Goal: Transaction & Acquisition: Purchase product/service

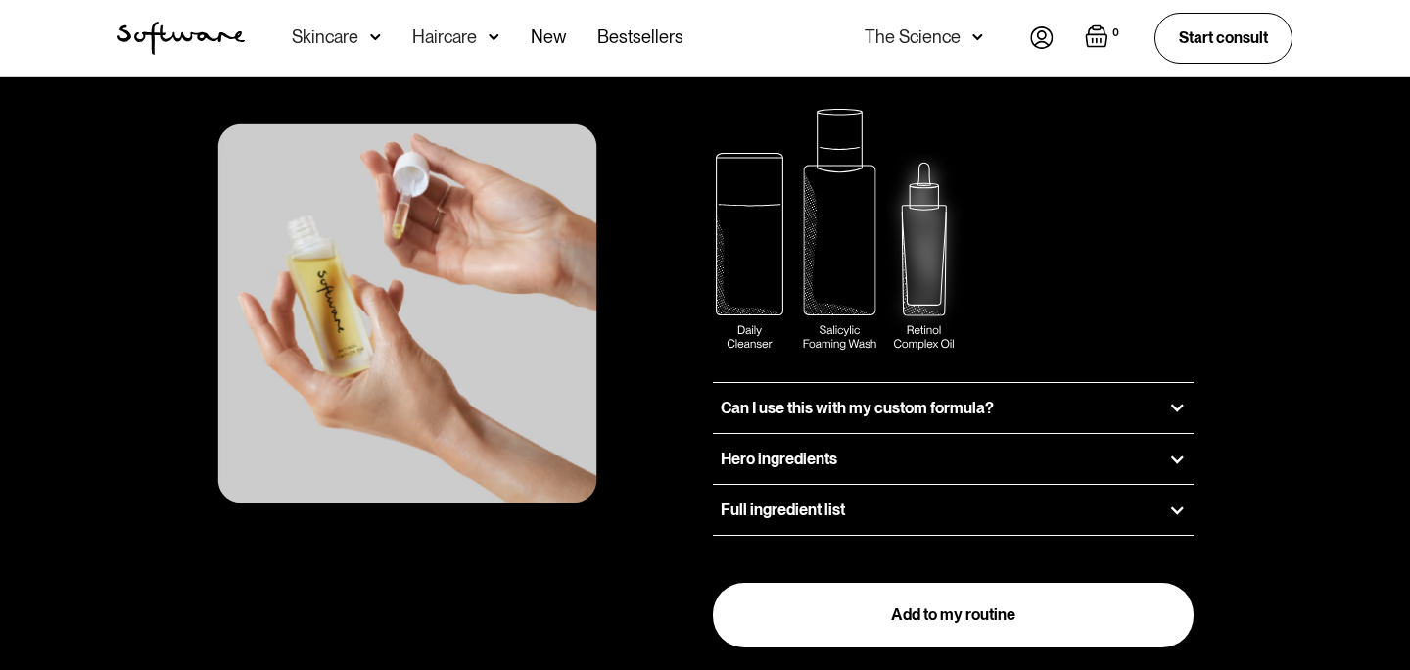
scroll to position [2591, 0]
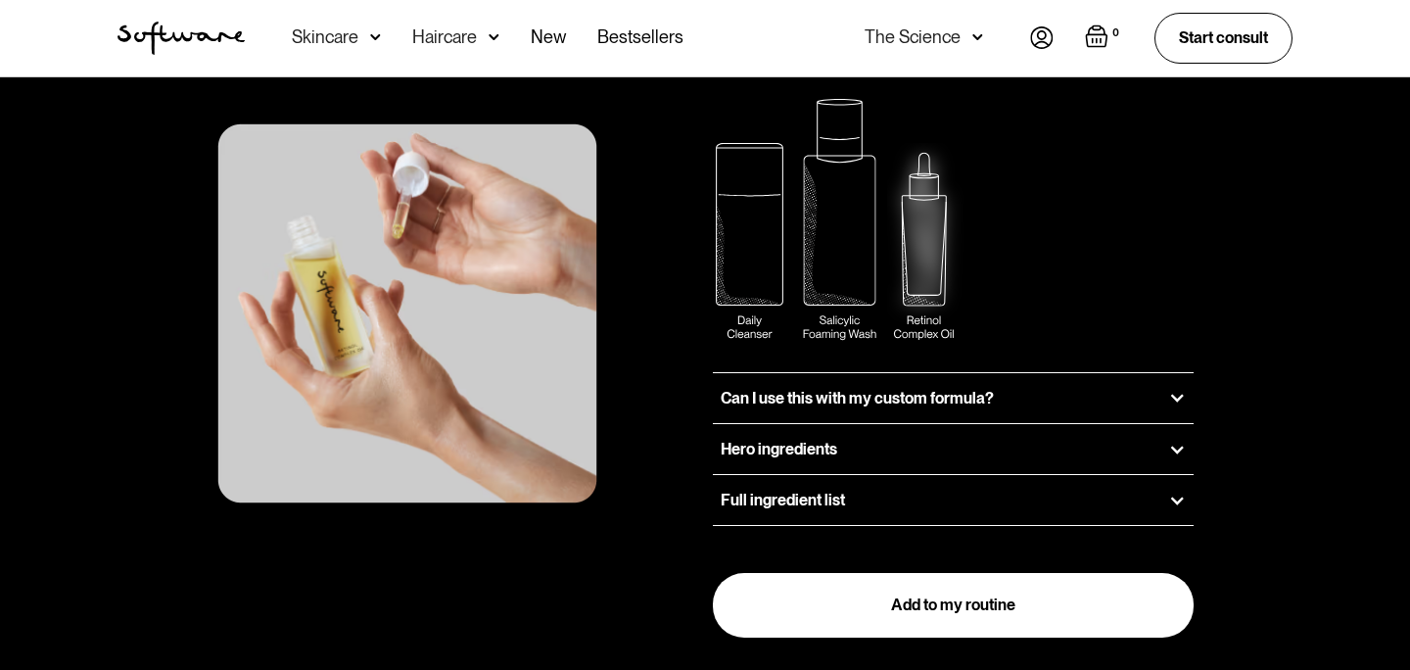
click at [767, 389] on h3 "Can I use this with my custom formula?" at bounding box center [857, 398] width 273 height 19
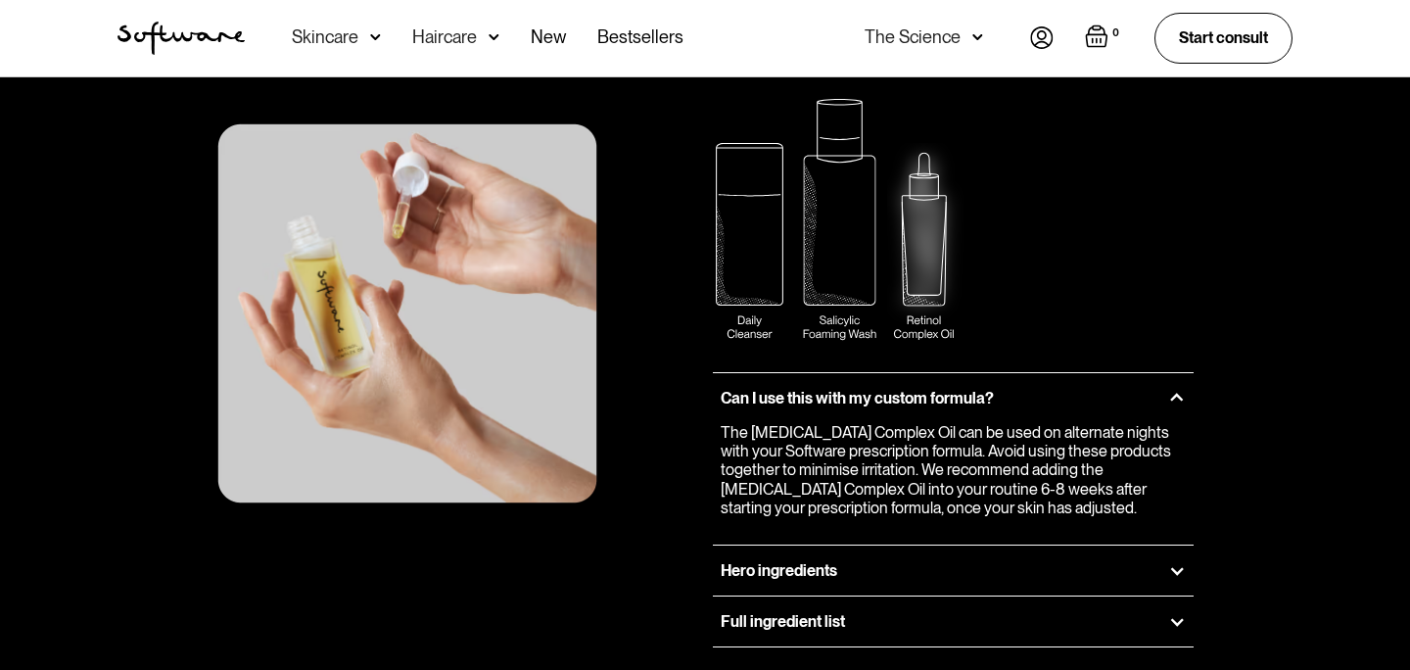
click at [759, 389] on h3 "Can I use this with my custom formula?" at bounding box center [857, 398] width 273 height 19
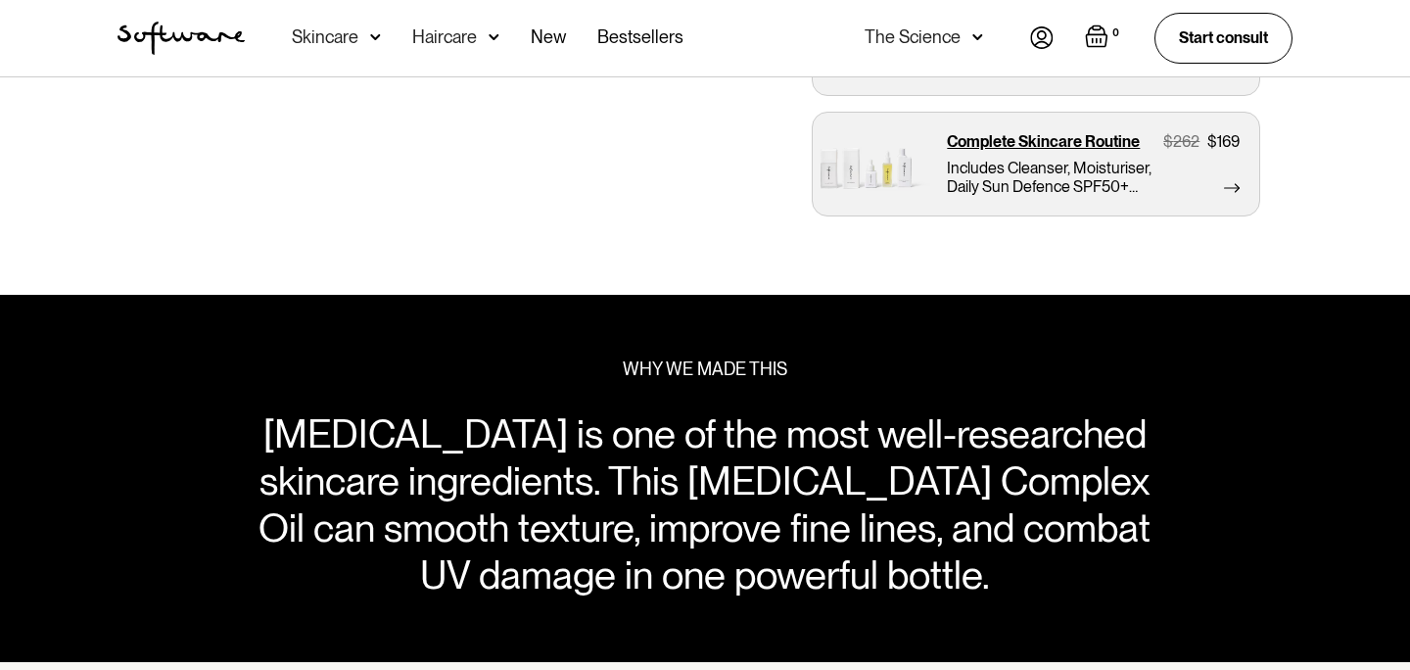
scroll to position [0, 0]
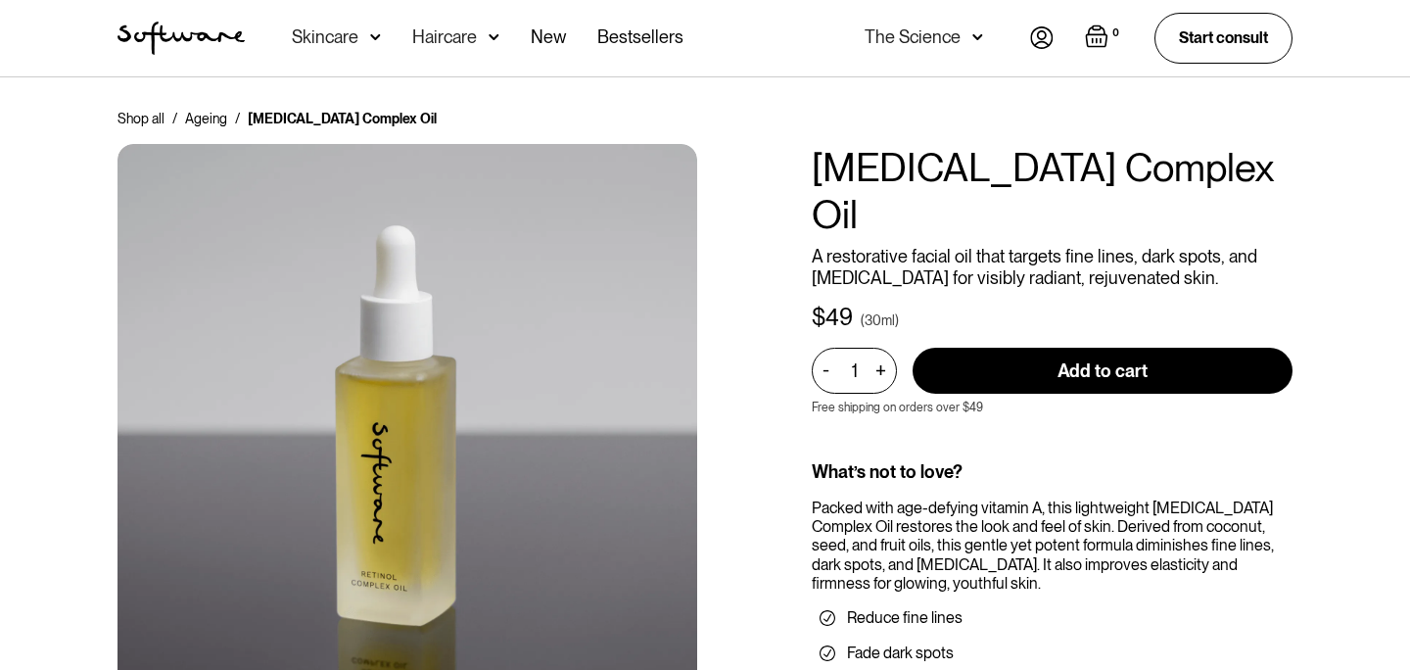
click at [1030, 46] on img at bounding box center [1042, 37] width 24 height 23
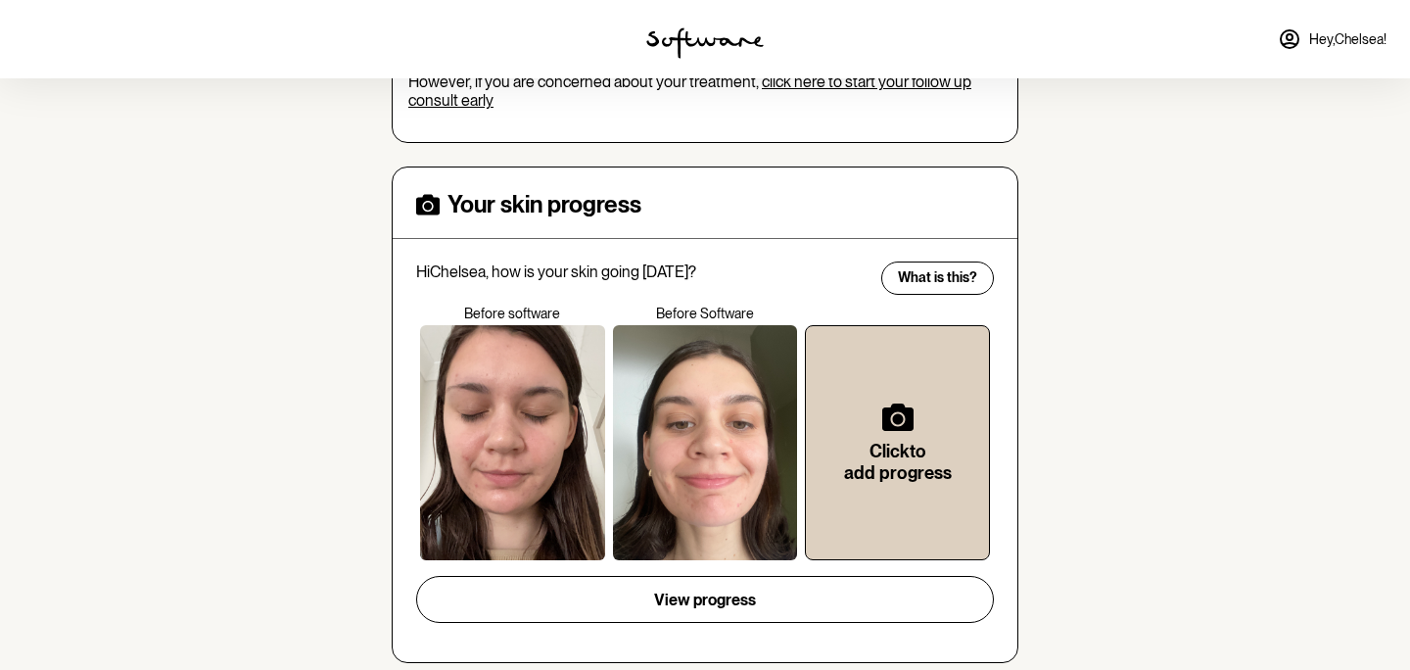
scroll to position [440, 0]
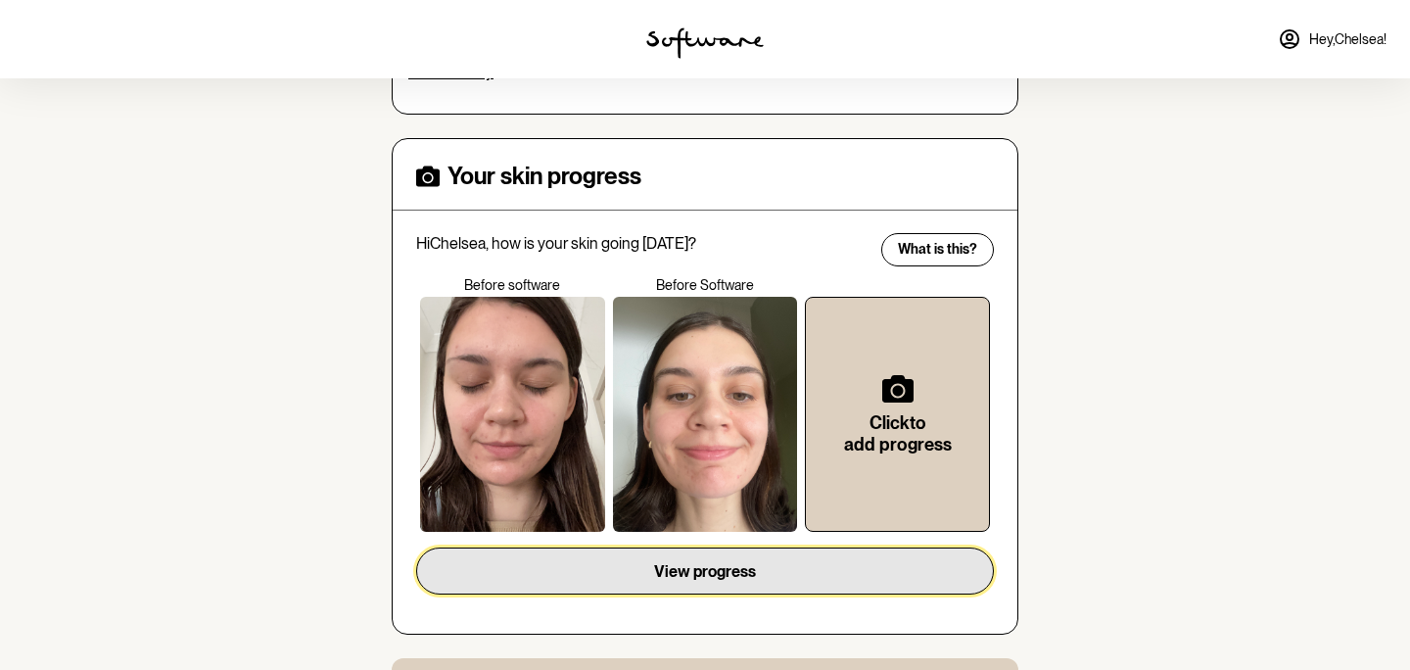
click at [589, 574] on button "View progress" at bounding box center [705, 570] width 578 height 47
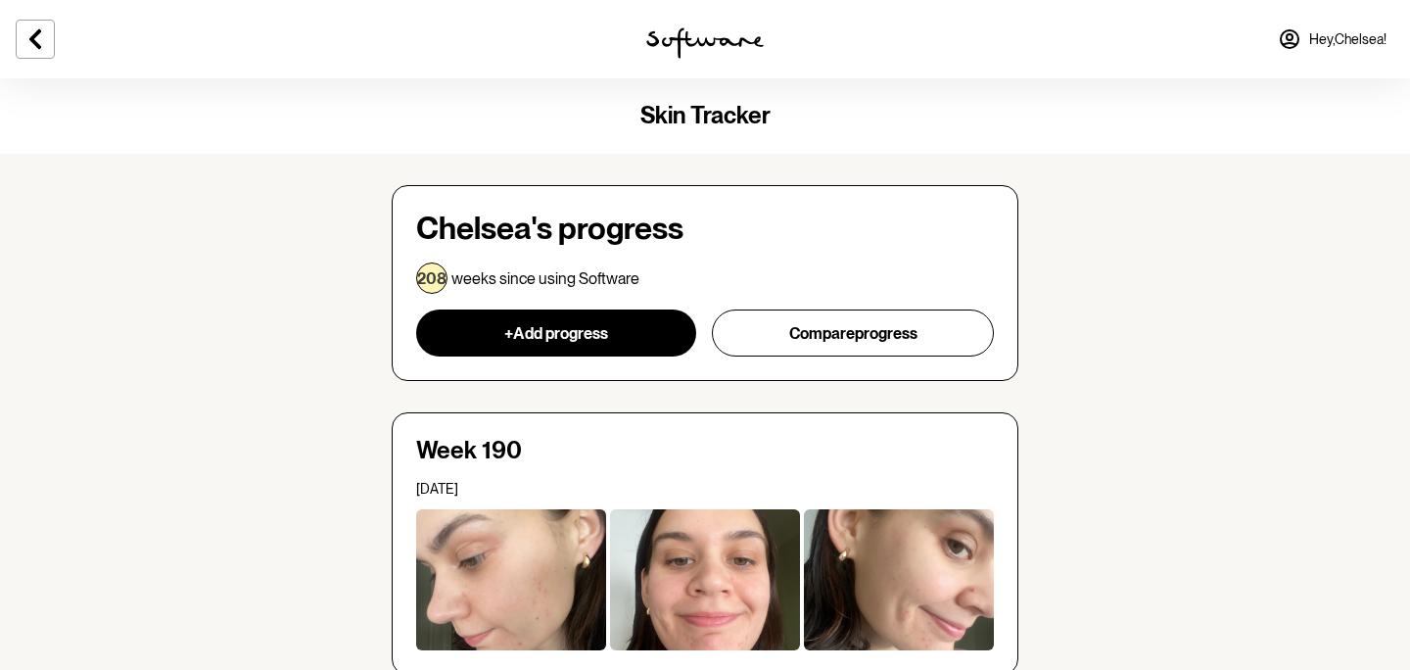
click at [1348, 28] on link "Hey, Chelsea !" at bounding box center [1332, 39] width 132 height 47
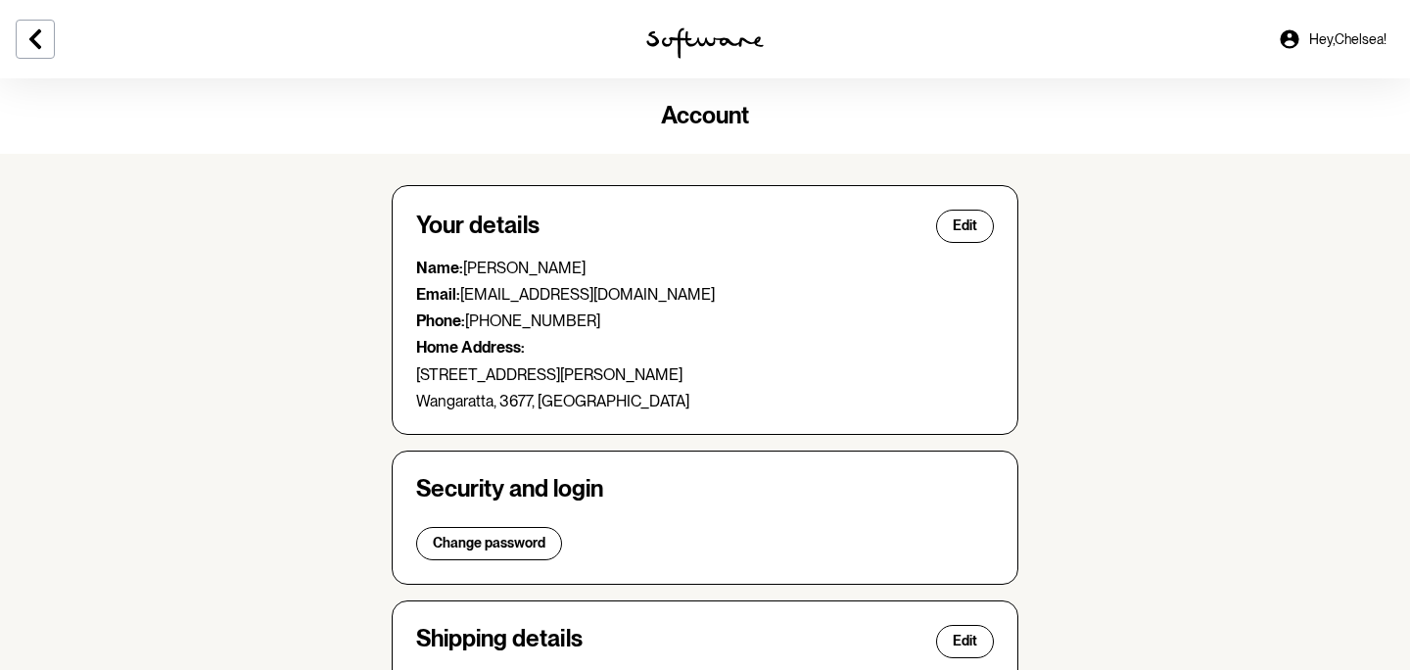
click at [1331, 33] on span "Hey, Chelsea !" at bounding box center [1347, 39] width 77 height 17
click at [33, 43] on icon at bounding box center [35, 39] width 12 height 20
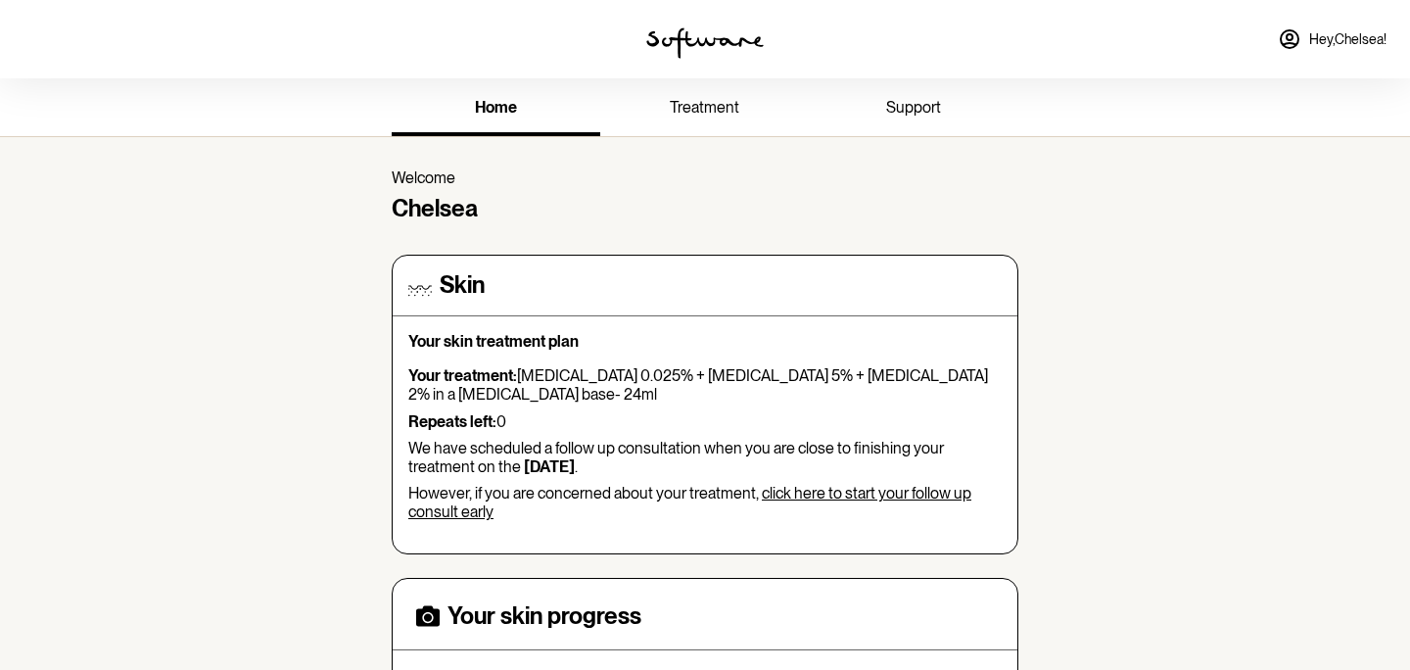
click at [713, 110] on span "treatment" at bounding box center [705, 107] width 70 height 19
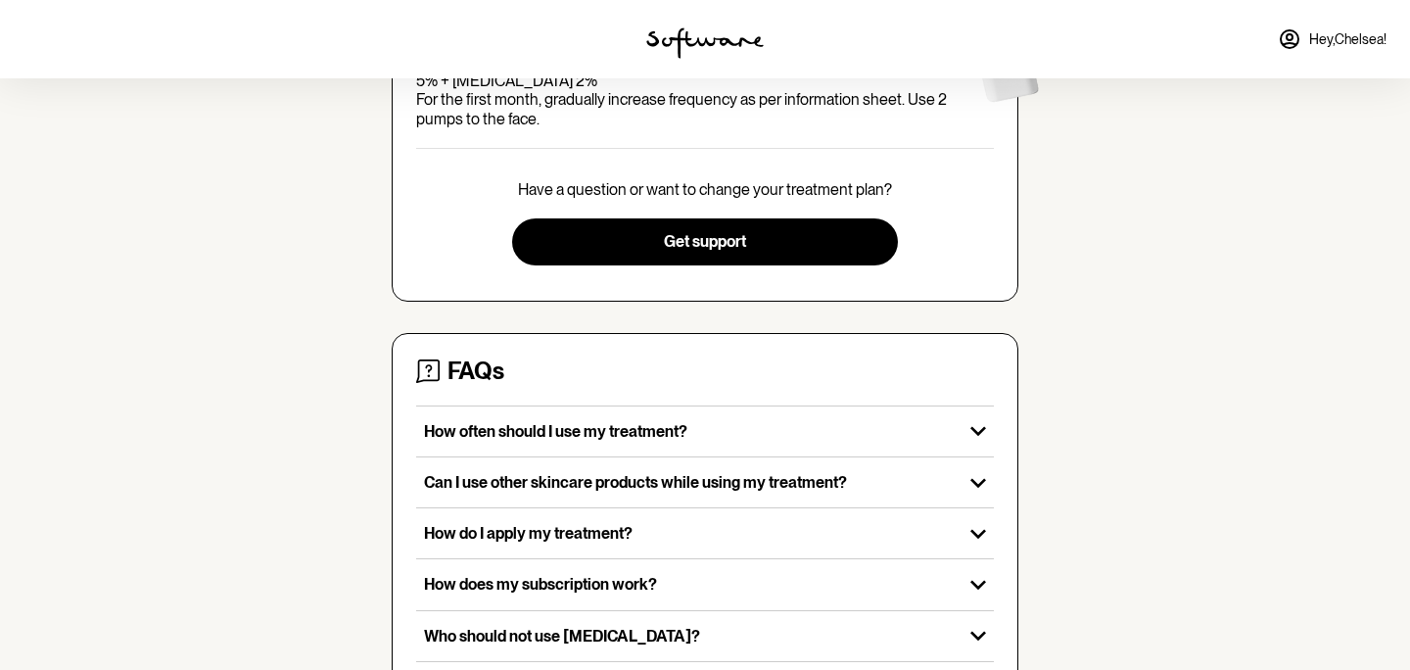
scroll to position [352, 0]
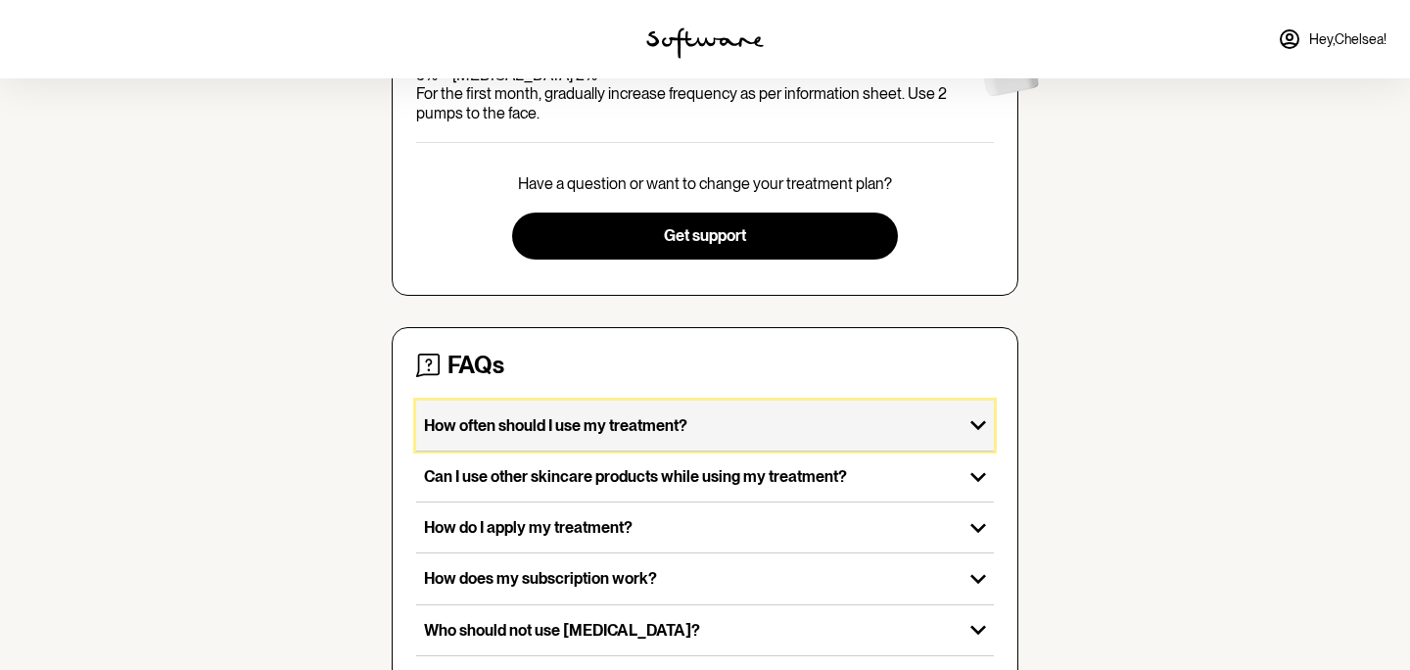
click at [517, 416] on p "How often should I use my treatment?" at bounding box center [689, 425] width 531 height 19
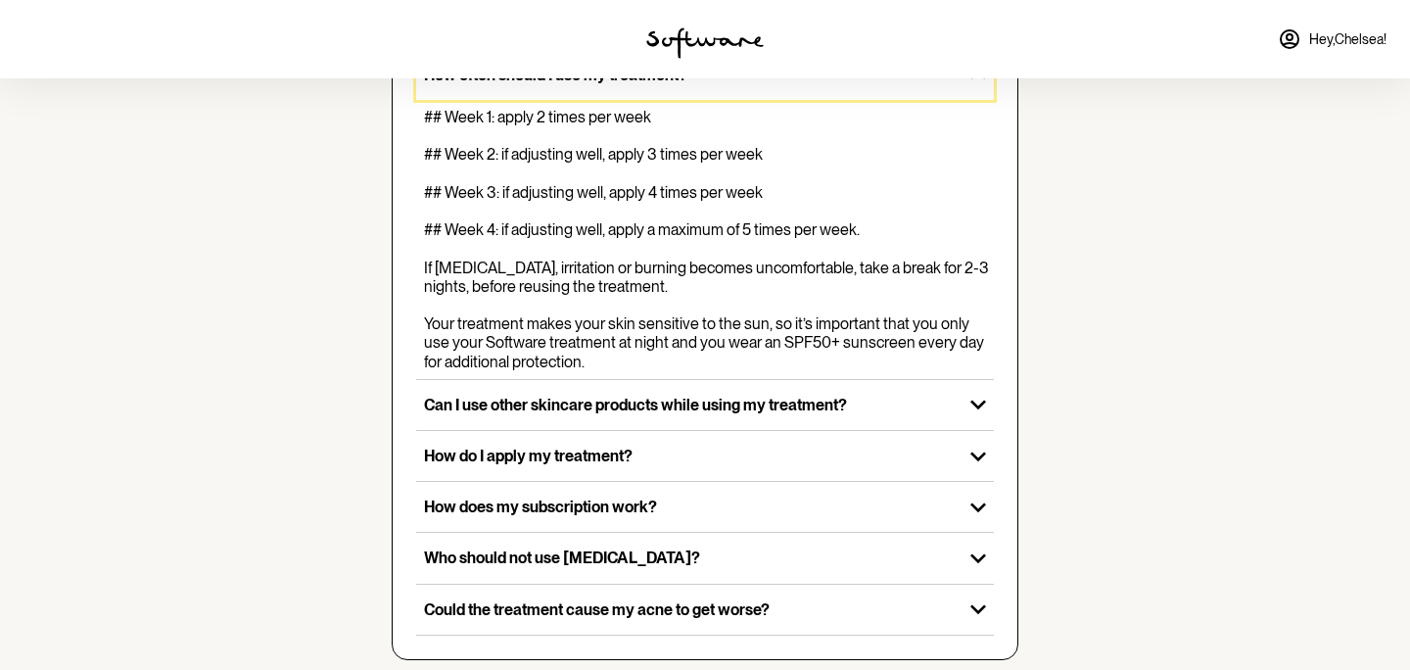
scroll to position [705, 0]
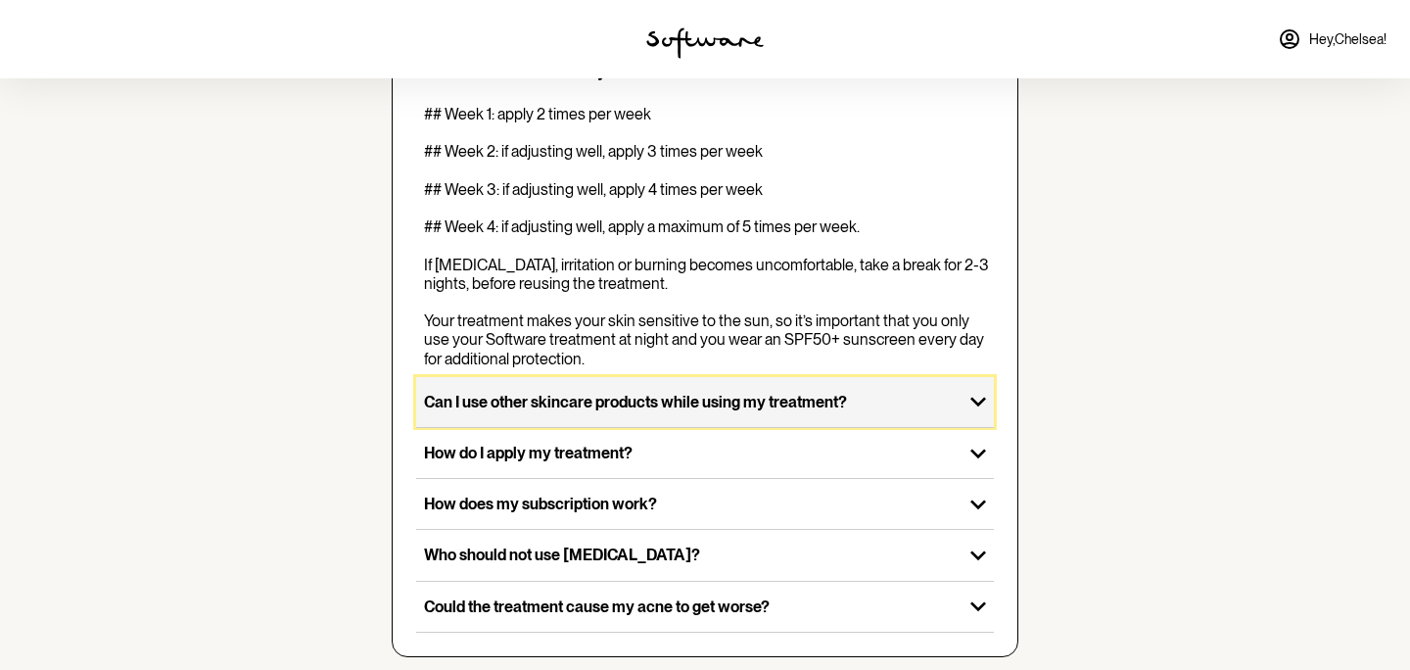
click at [552, 393] on p "Can I use other skincare products while using my treatment?" at bounding box center [689, 402] width 531 height 19
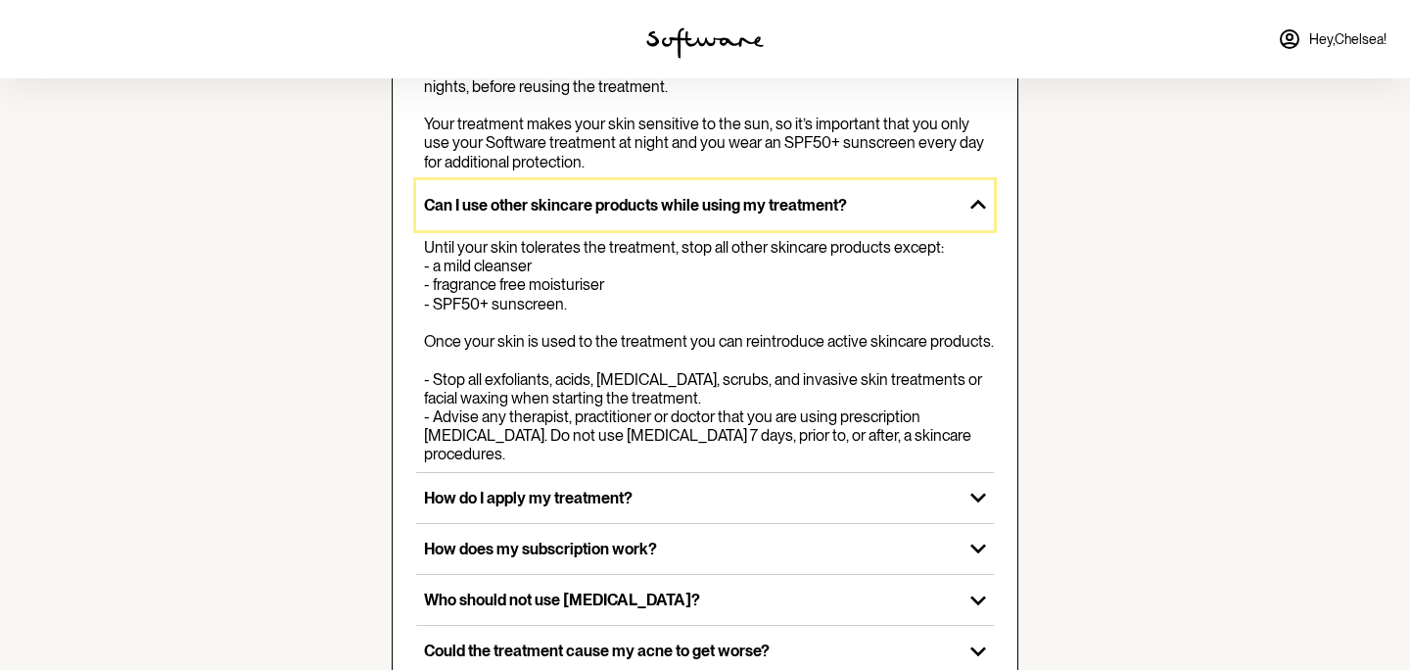
scroll to position [927, 0]
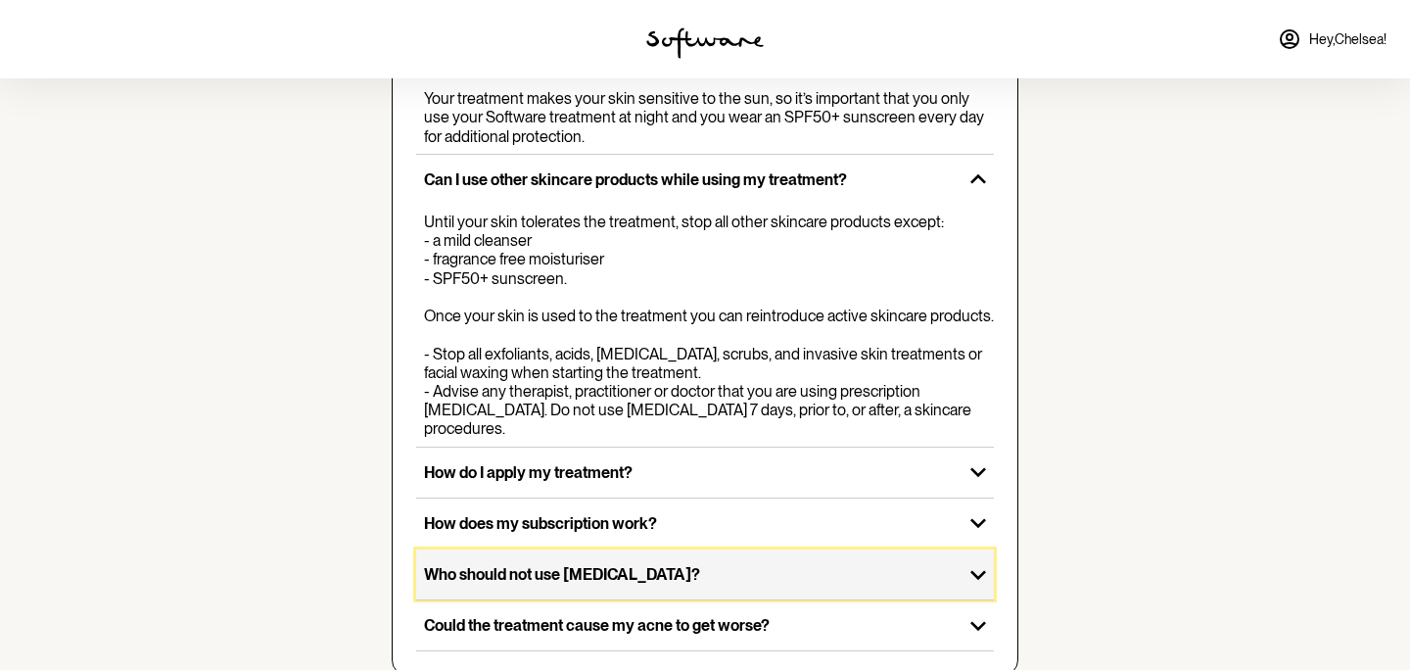
click at [460, 565] on p "Who should not use Tretinoin?" at bounding box center [689, 574] width 531 height 19
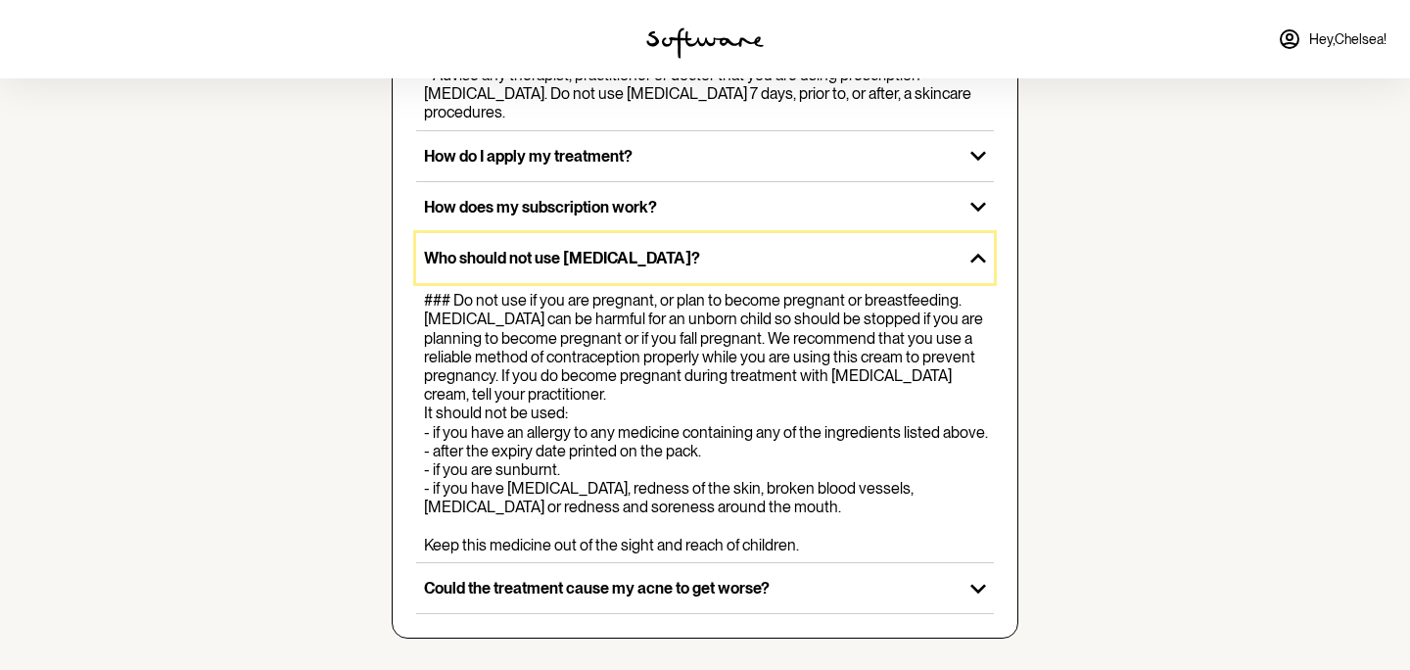
scroll to position [1244, 0]
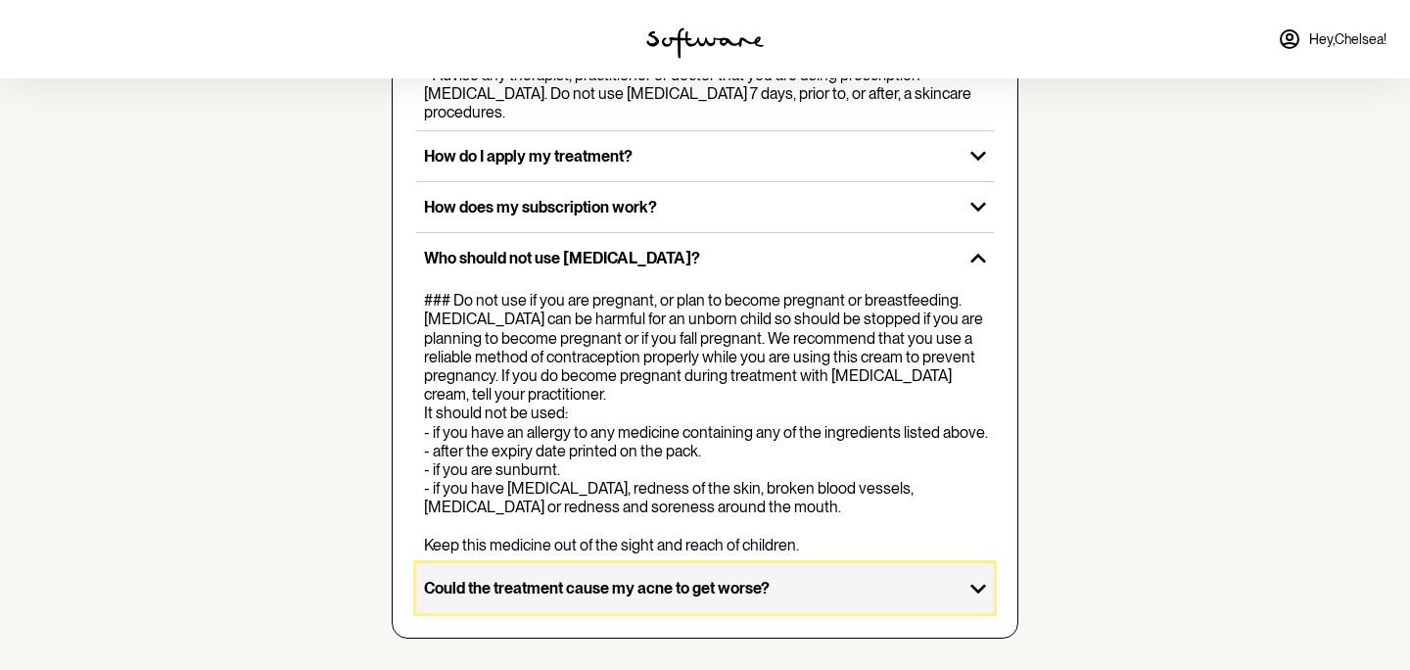
click at [654, 585] on p "Could the treatment cause my acne to get worse?" at bounding box center [689, 588] width 531 height 19
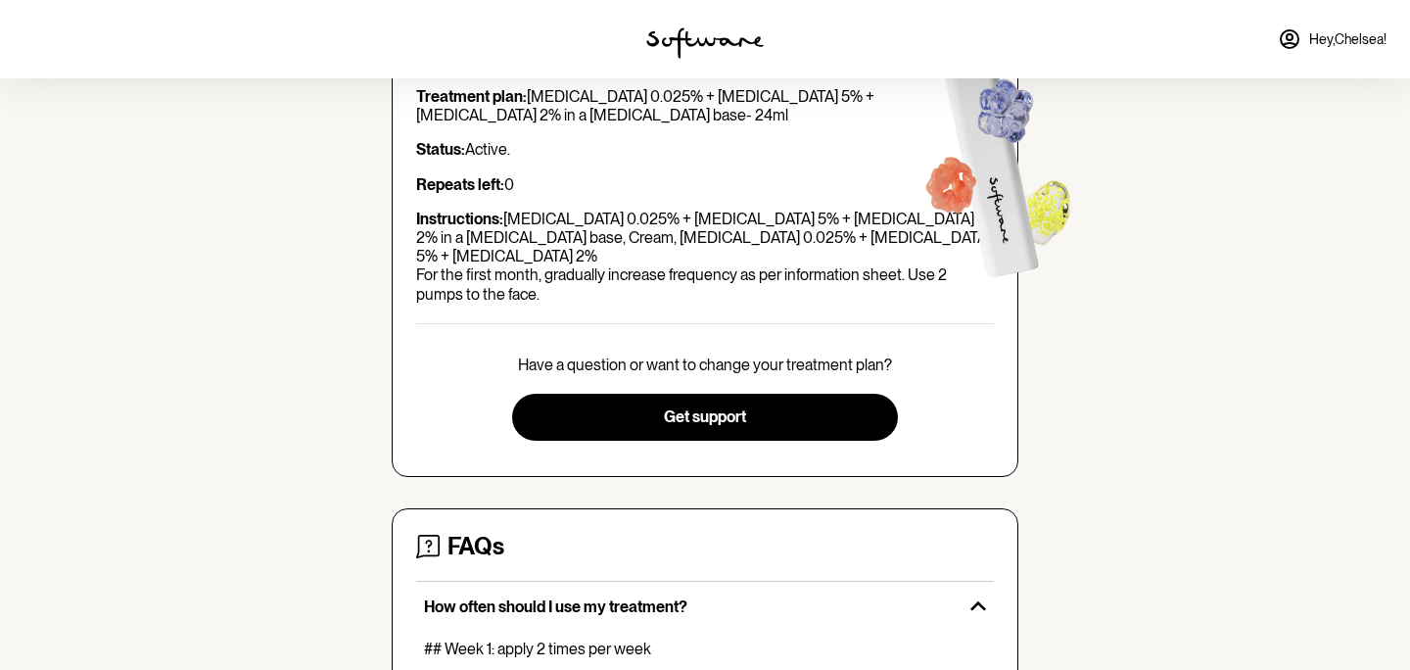
scroll to position [0, 0]
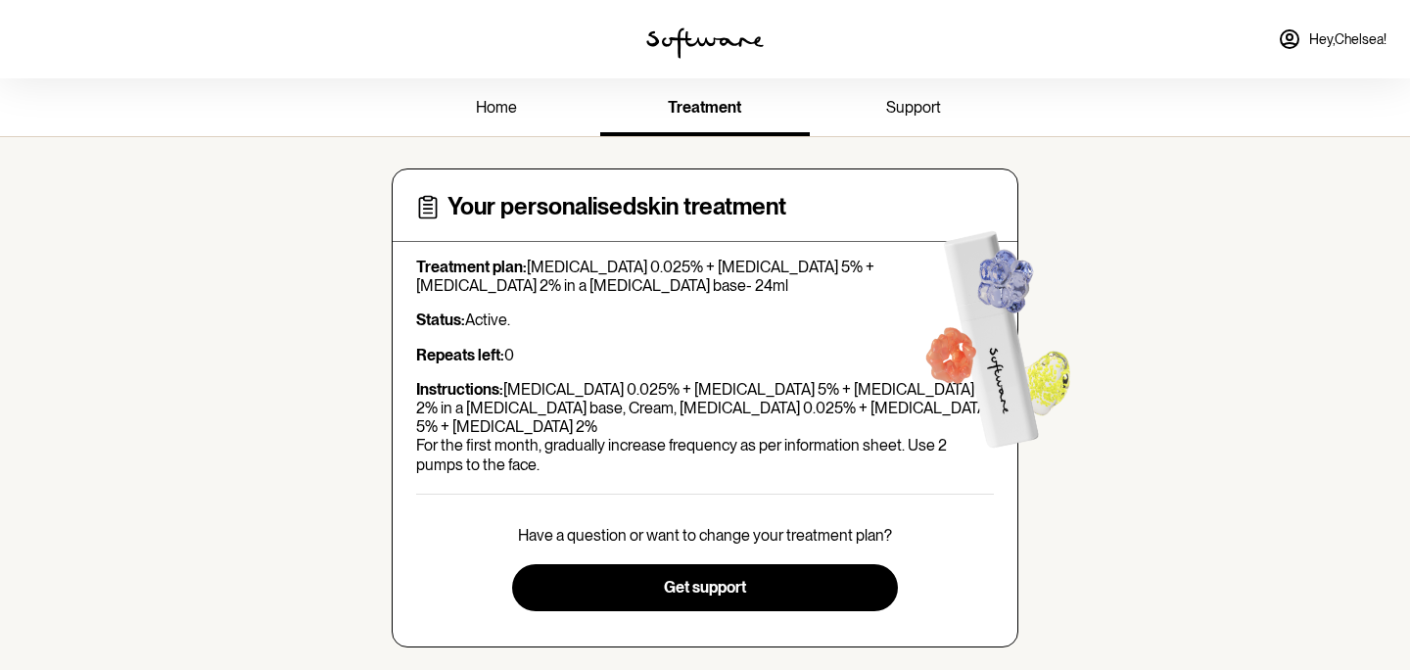
click at [1327, 31] on span "Hey, Chelsea !" at bounding box center [1347, 39] width 77 height 17
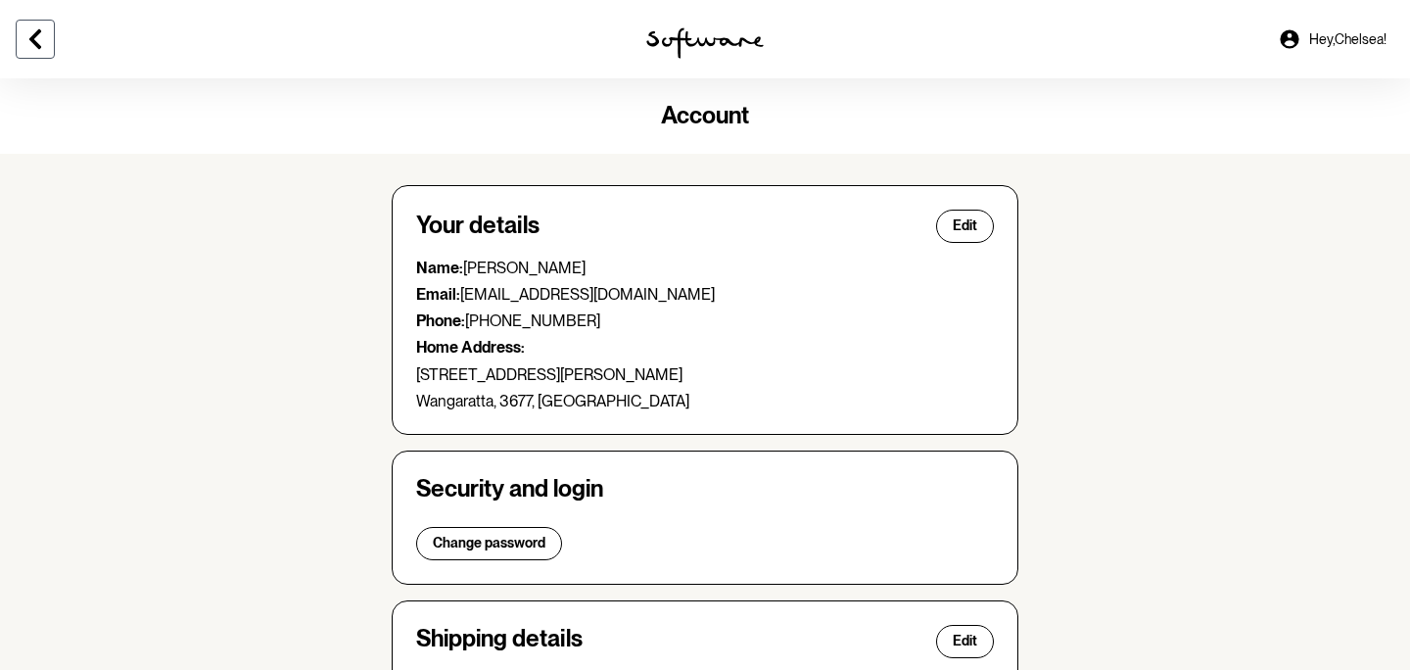
click at [35, 37] on icon at bounding box center [36, 39] width 24 height 24
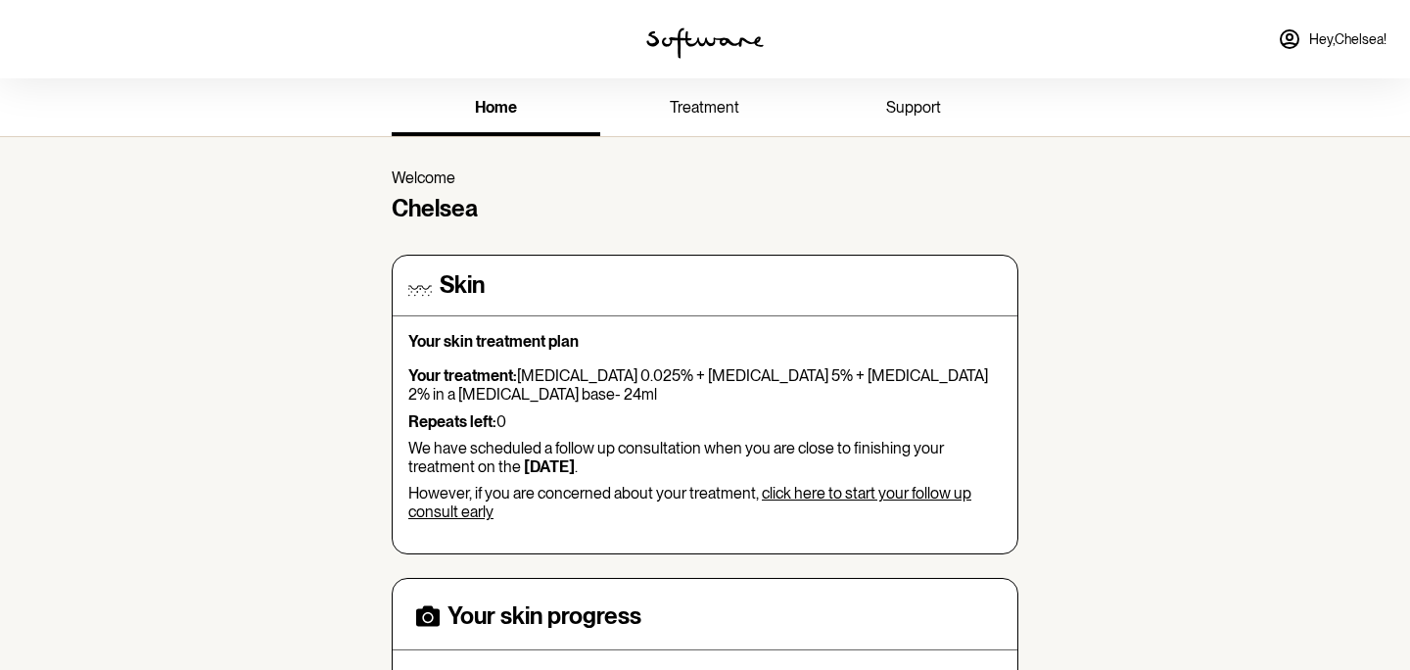
click at [913, 106] on span "support" at bounding box center [913, 107] width 55 height 19
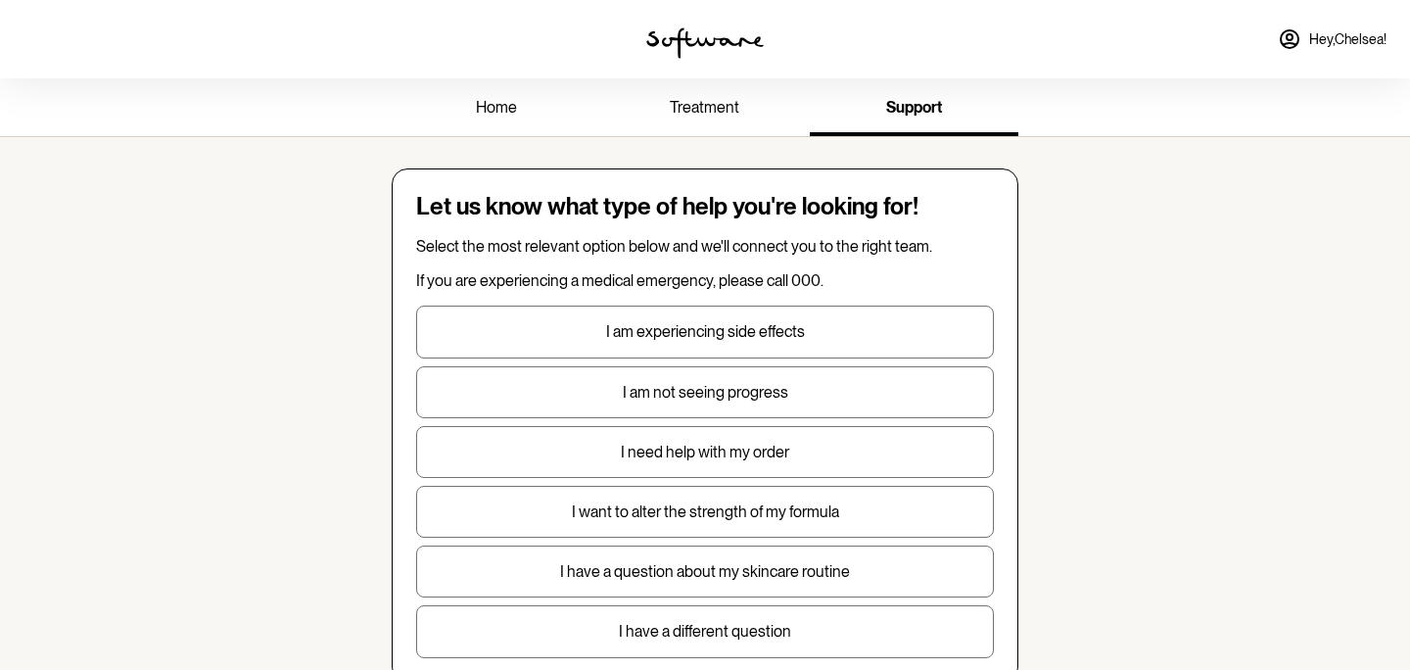
click at [1332, 46] on span "Hey, Chelsea !" at bounding box center [1347, 39] width 77 height 17
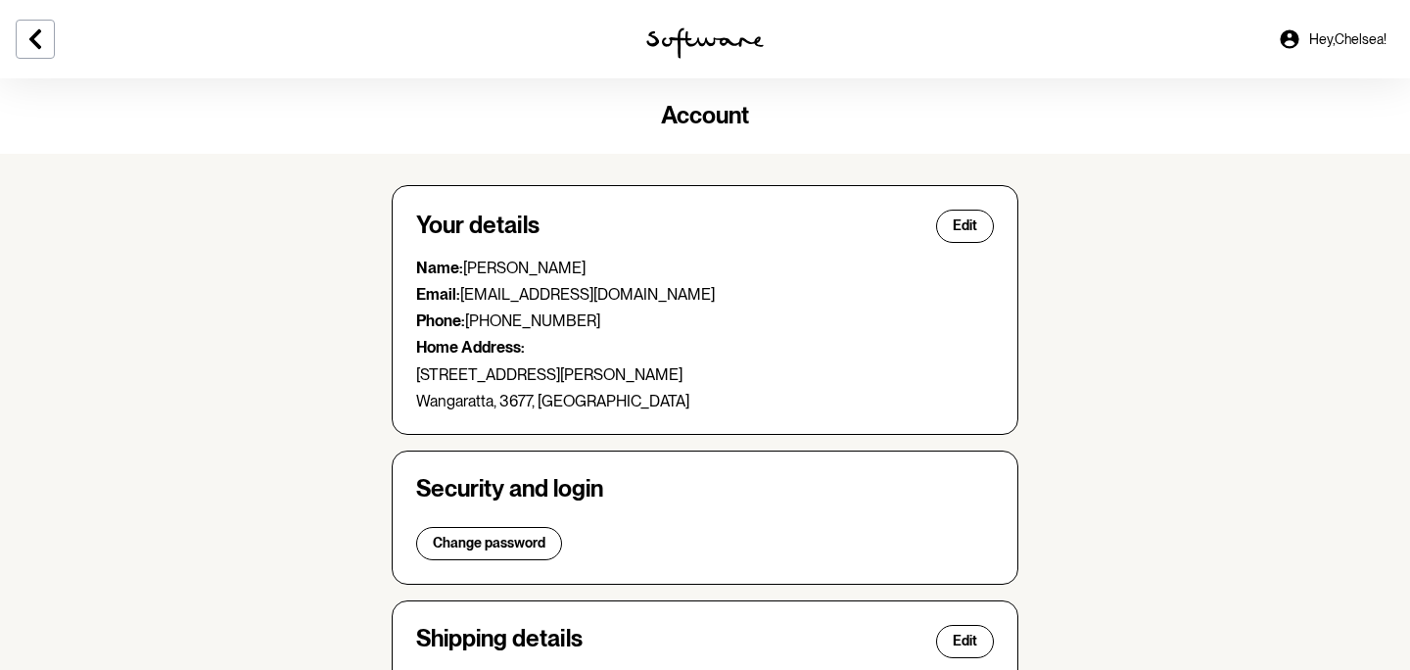
click at [704, 30] on img at bounding box center [705, 42] width 118 height 31
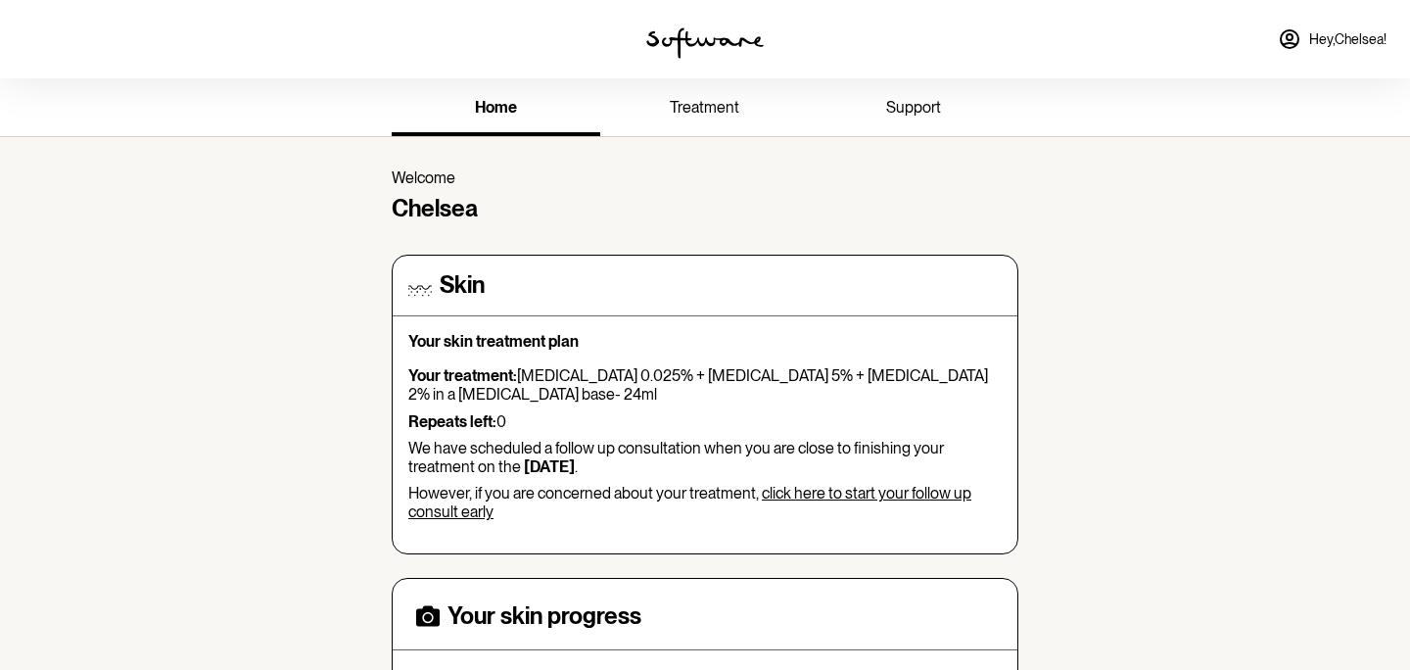
click at [927, 107] on span "support" at bounding box center [913, 107] width 55 height 19
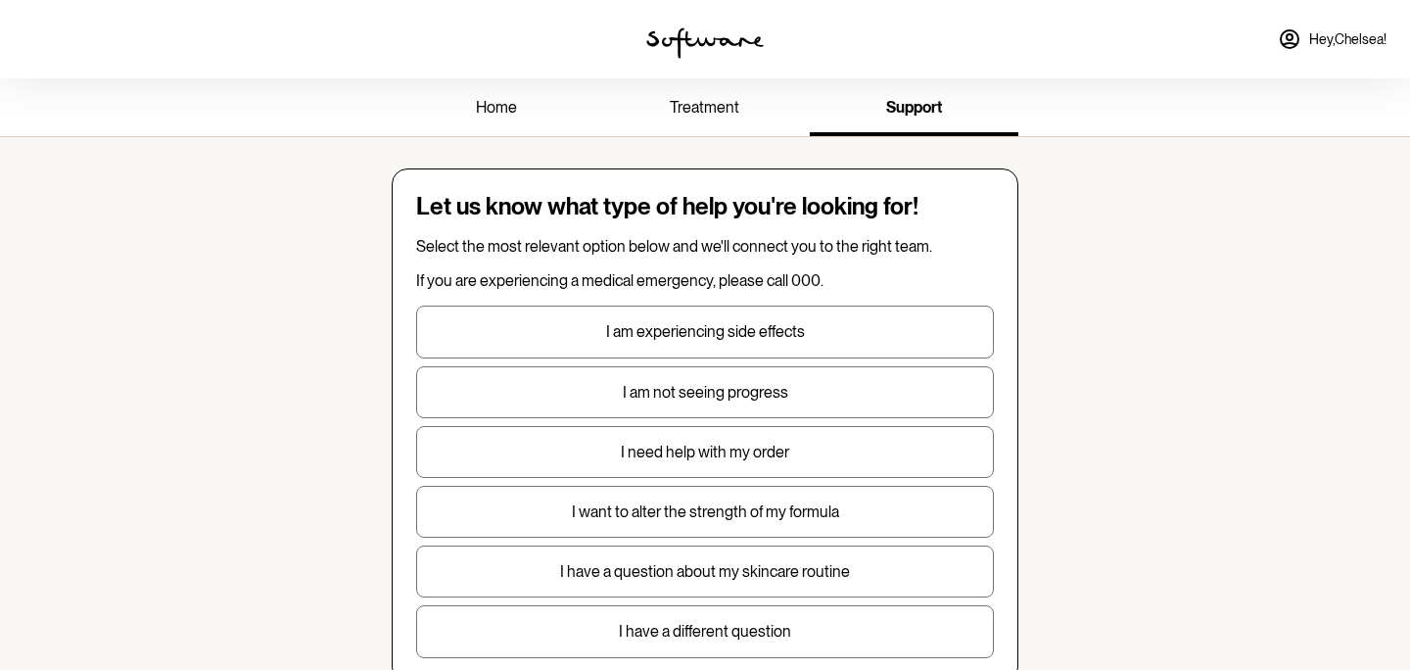
click at [689, 111] on span "treatment" at bounding box center [705, 107] width 70 height 19
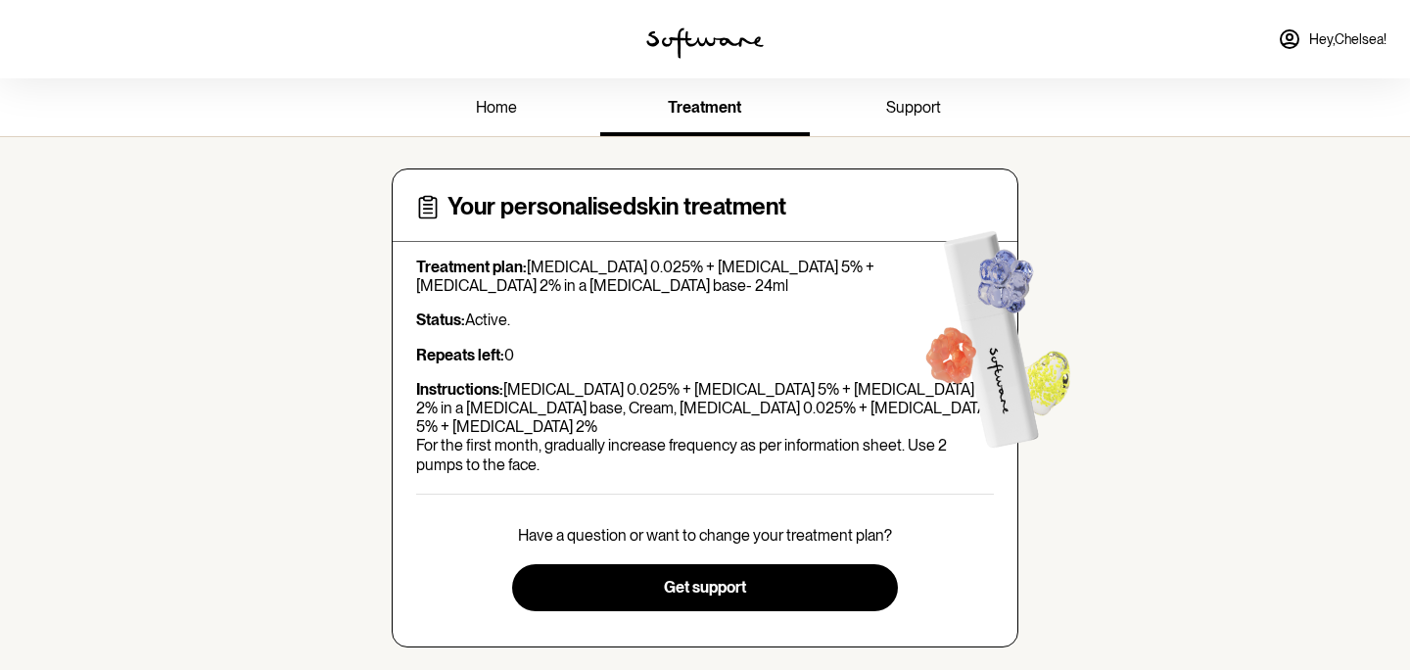
click at [480, 114] on span "home" at bounding box center [496, 107] width 41 height 19
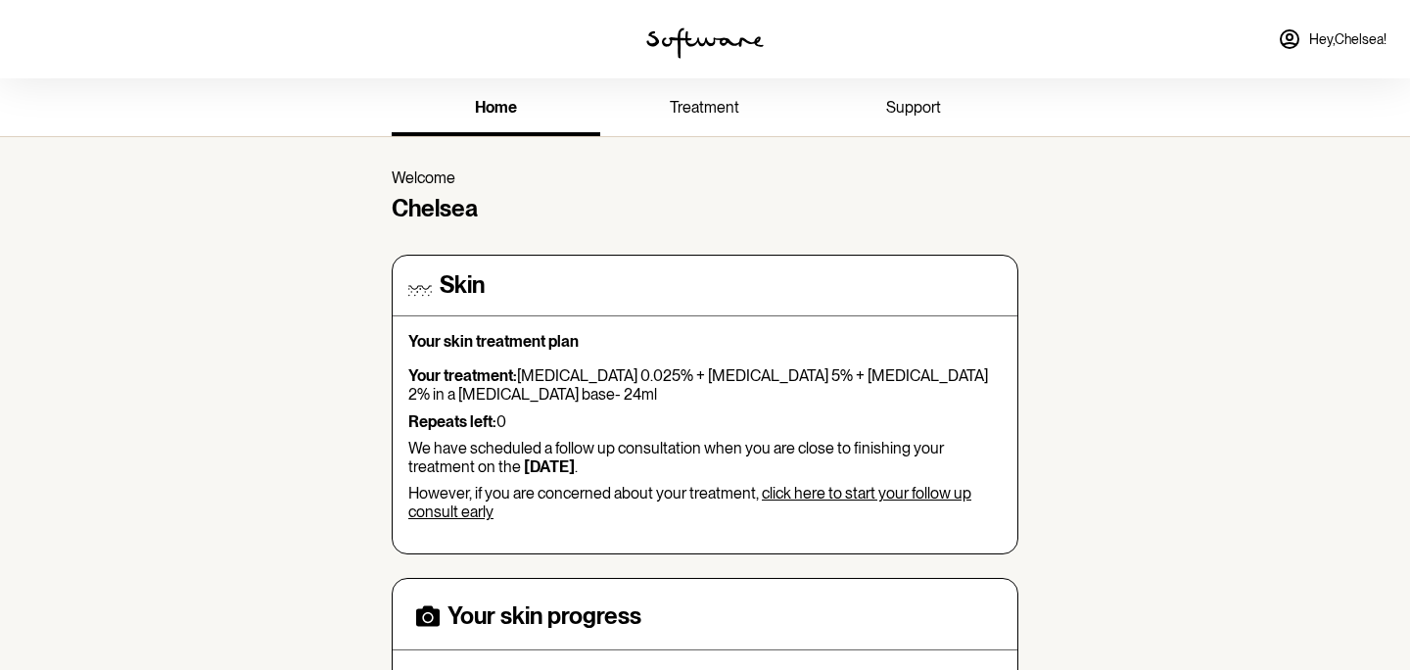
click at [679, 49] on img at bounding box center [705, 42] width 118 height 31
click at [692, 45] on img at bounding box center [705, 42] width 118 height 31
click at [724, 108] on span "treatment" at bounding box center [705, 107] width 70 height 19
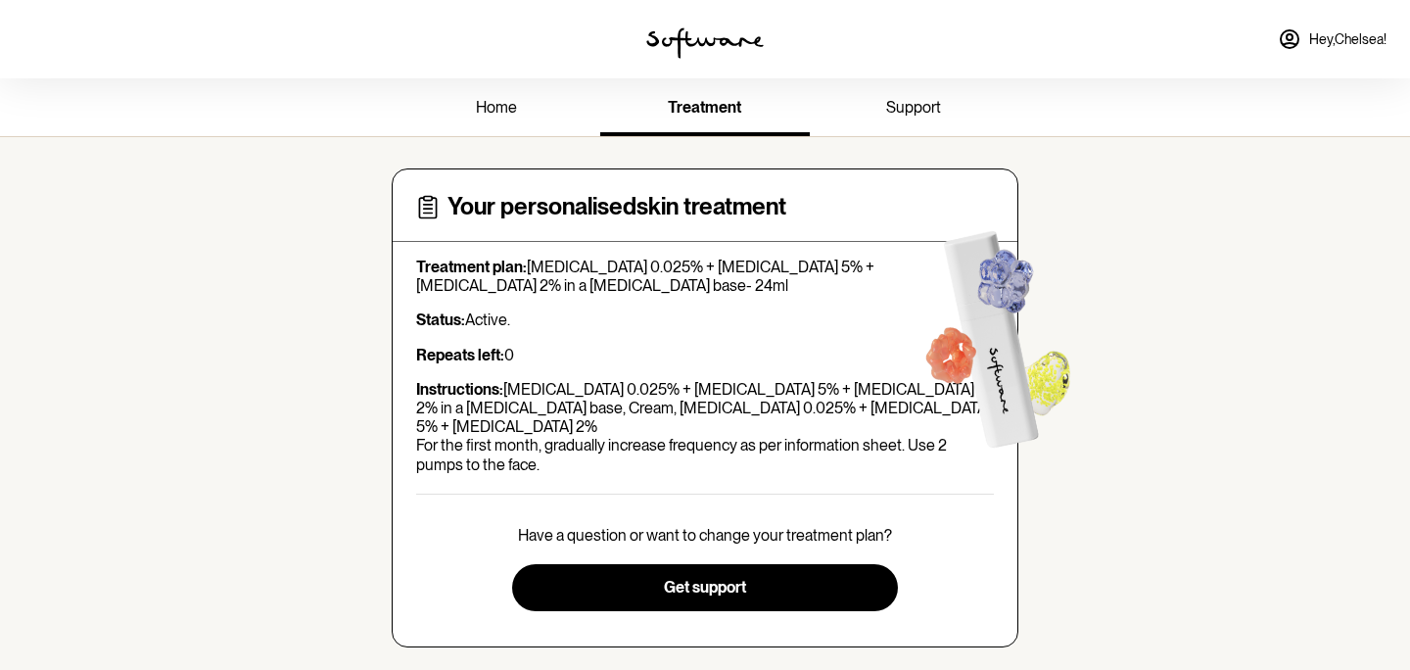
click at [715, 27] on img at bounding box center [705, 42] width 118 height 31
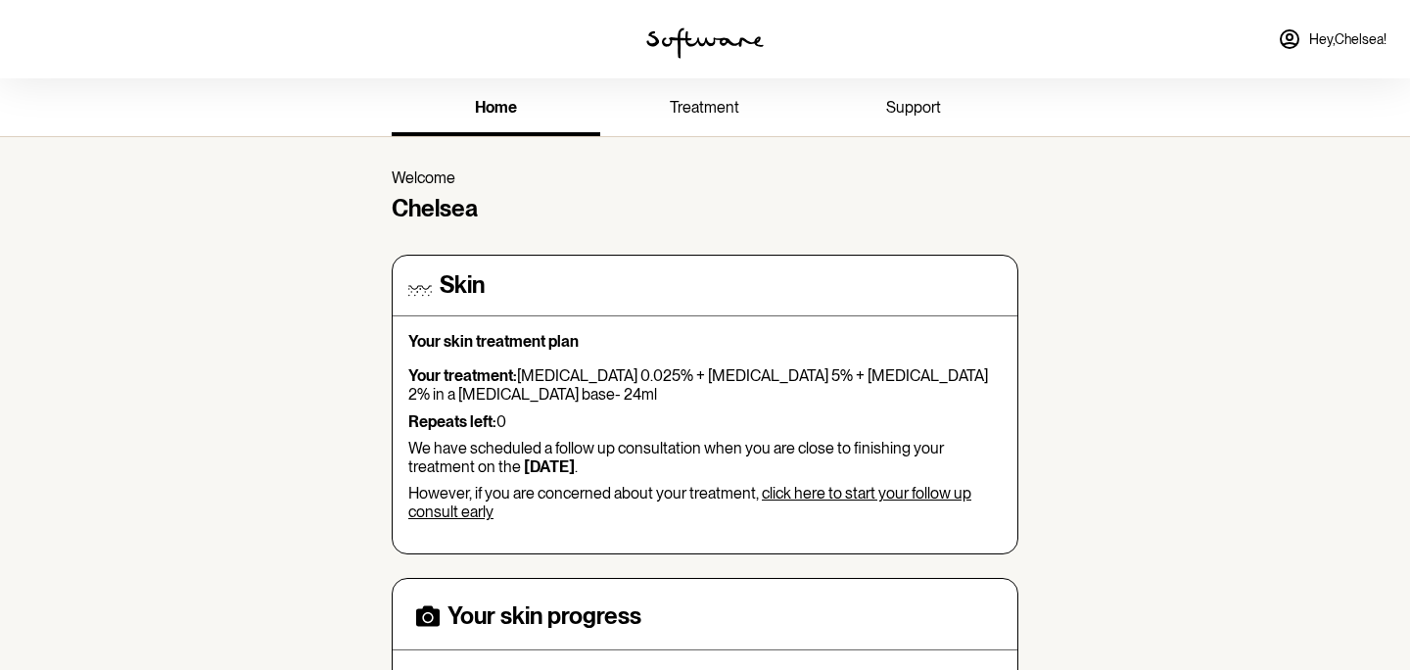
click at [1323, 36] on span "Hey, Chelsea !" at bounding box center [1347, 39] width 77 height 17
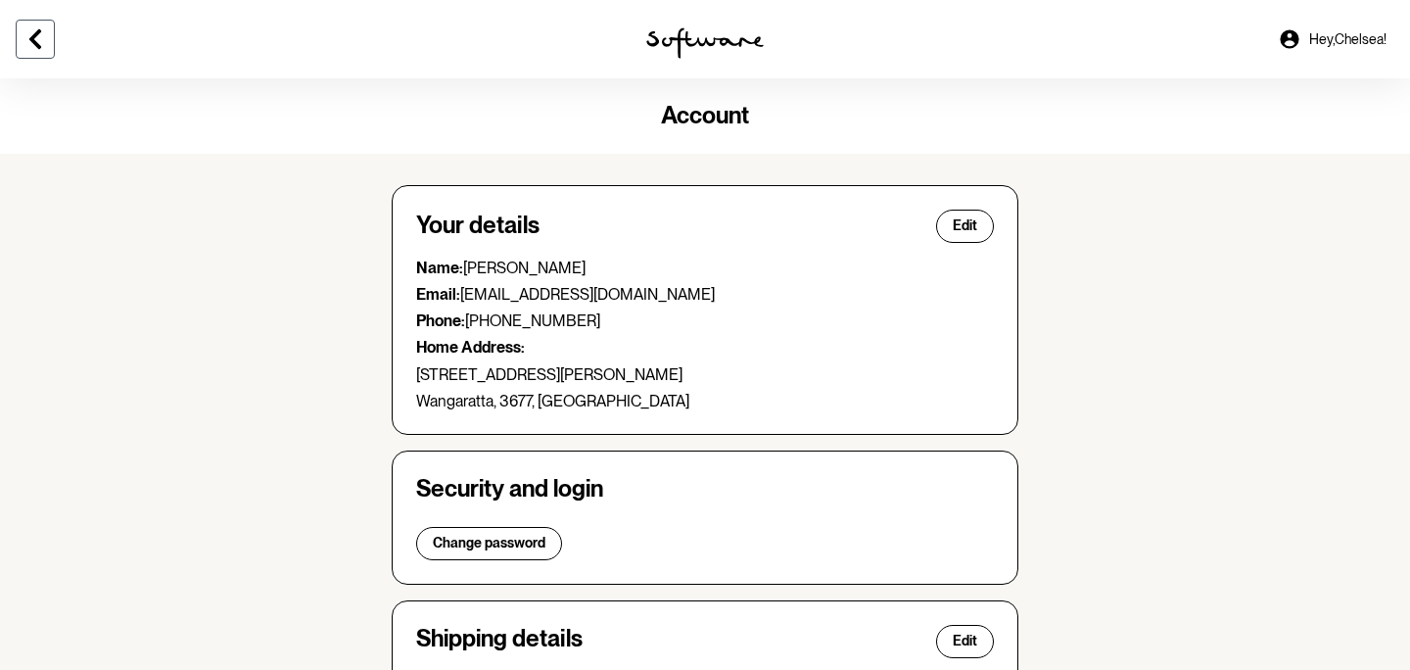
click at [28, 40] on icon at bounding box center [36, 39] width 24 height 24
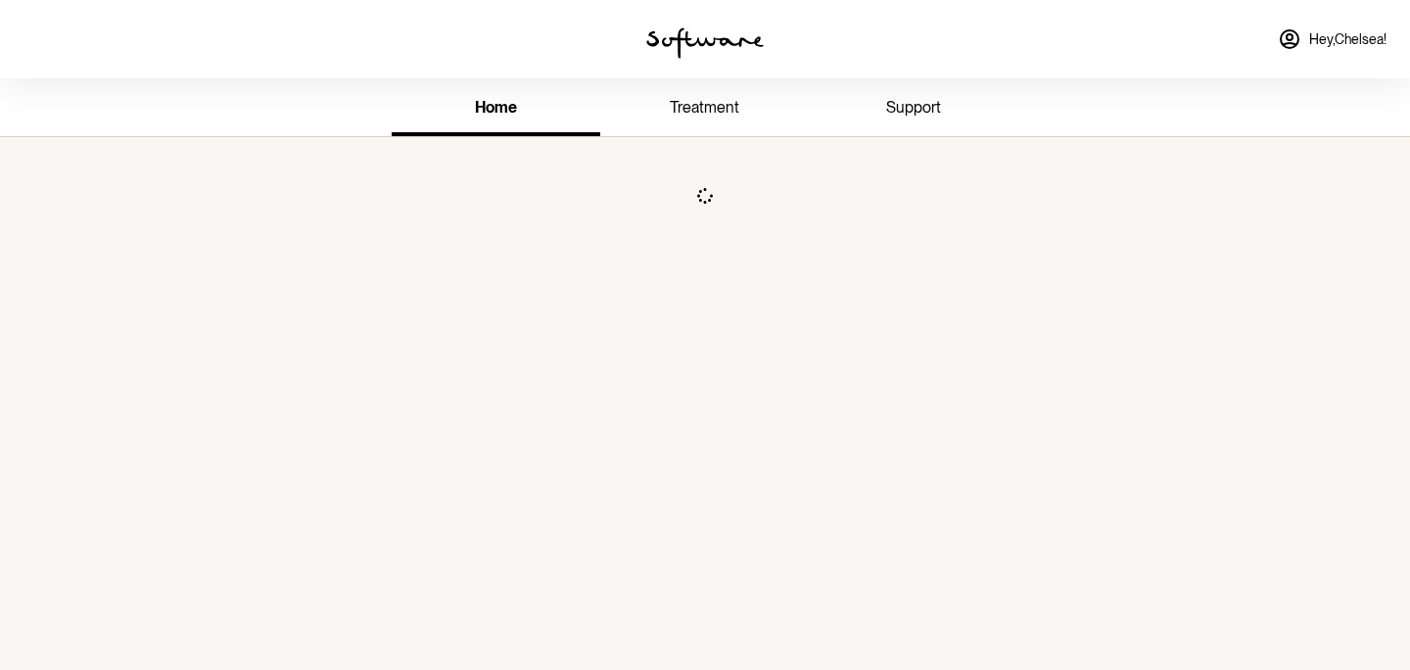
click at [28, 40] on div at bounding box center [235, 39] width 470 height 78
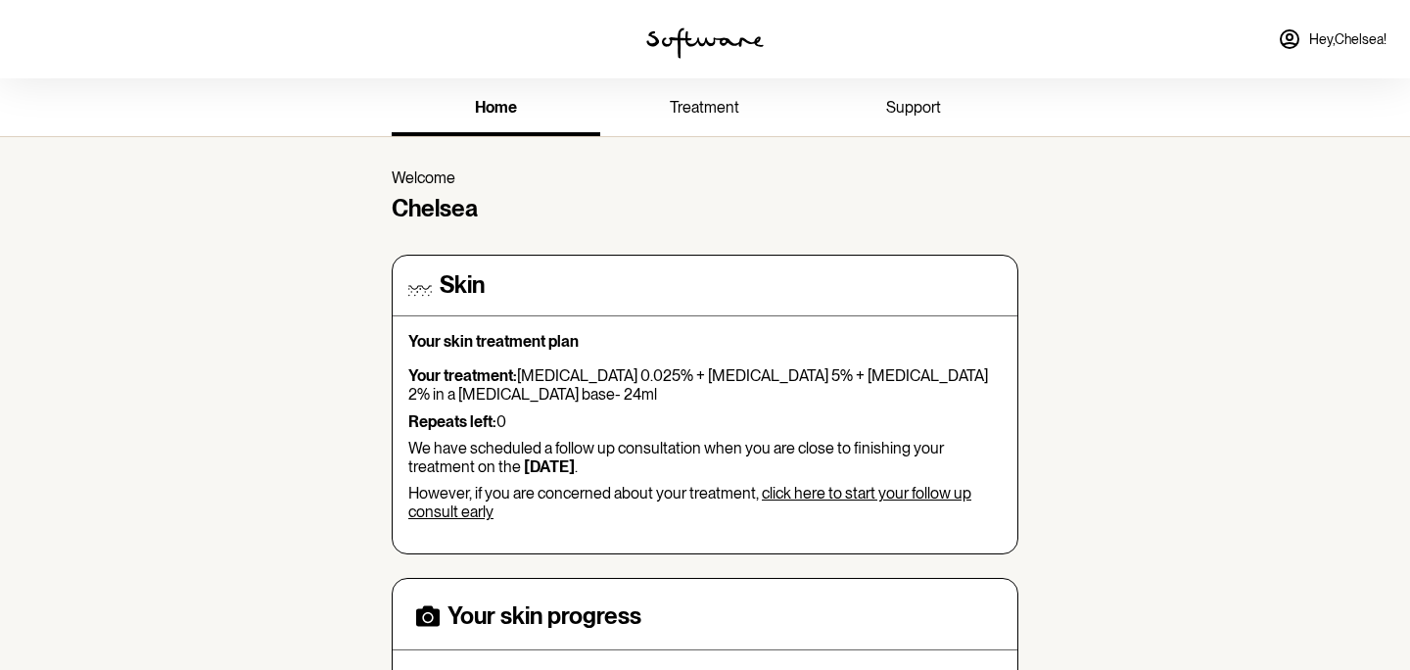
click at [692, 38] on img at bounding box center [705, 42] width 118 height 31
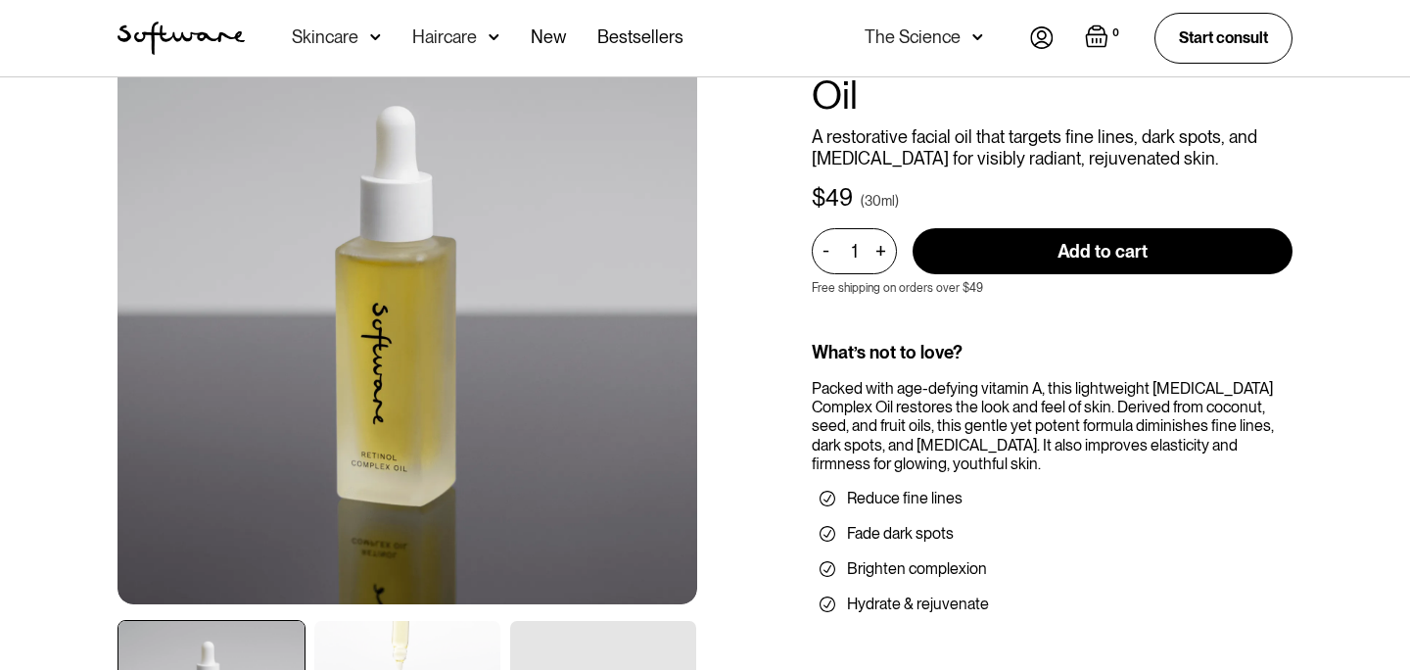
click at [1026, 228] on input "Add to cart" at bounding box center [1103, 251] width 380 height 46
type input "Add to cart"
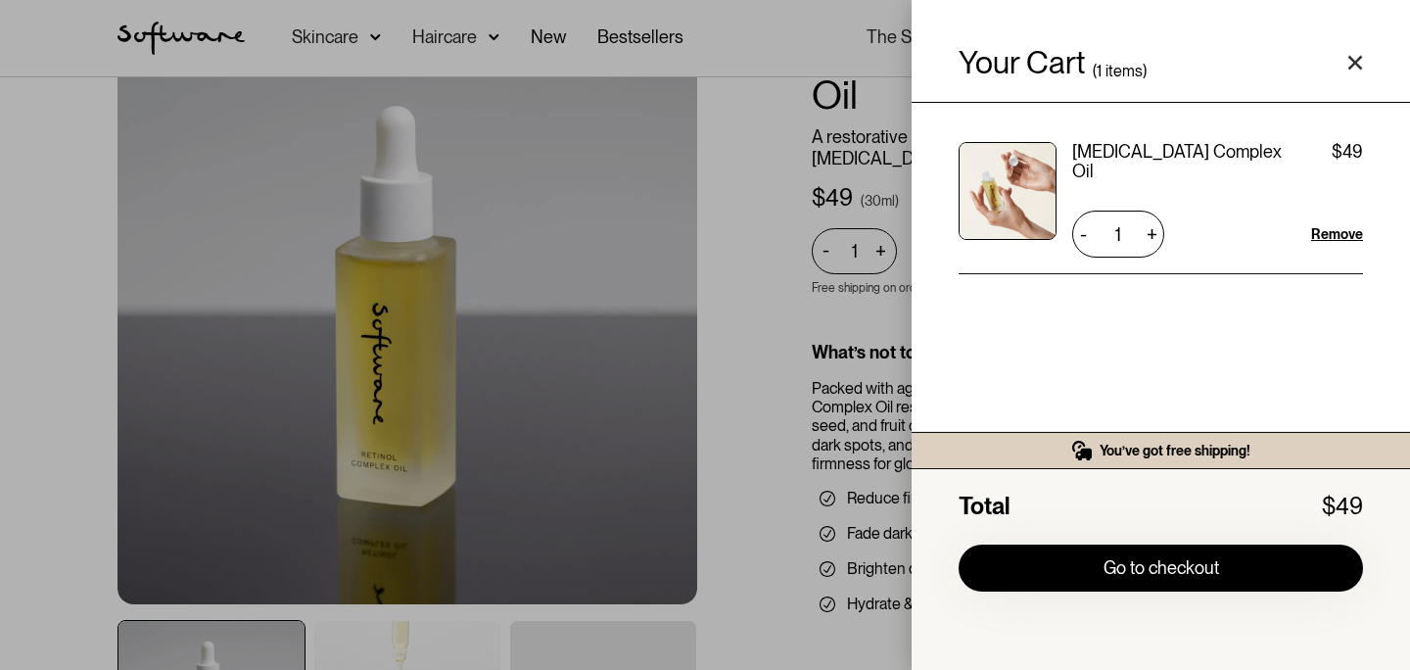
click at [29, 369] on div "Your Cart ( 1 items) Retinol Complex Oil $49 $49 1 + - Remove You’ve got free s…" at bounding box center [705, 335] width 1410 height 670
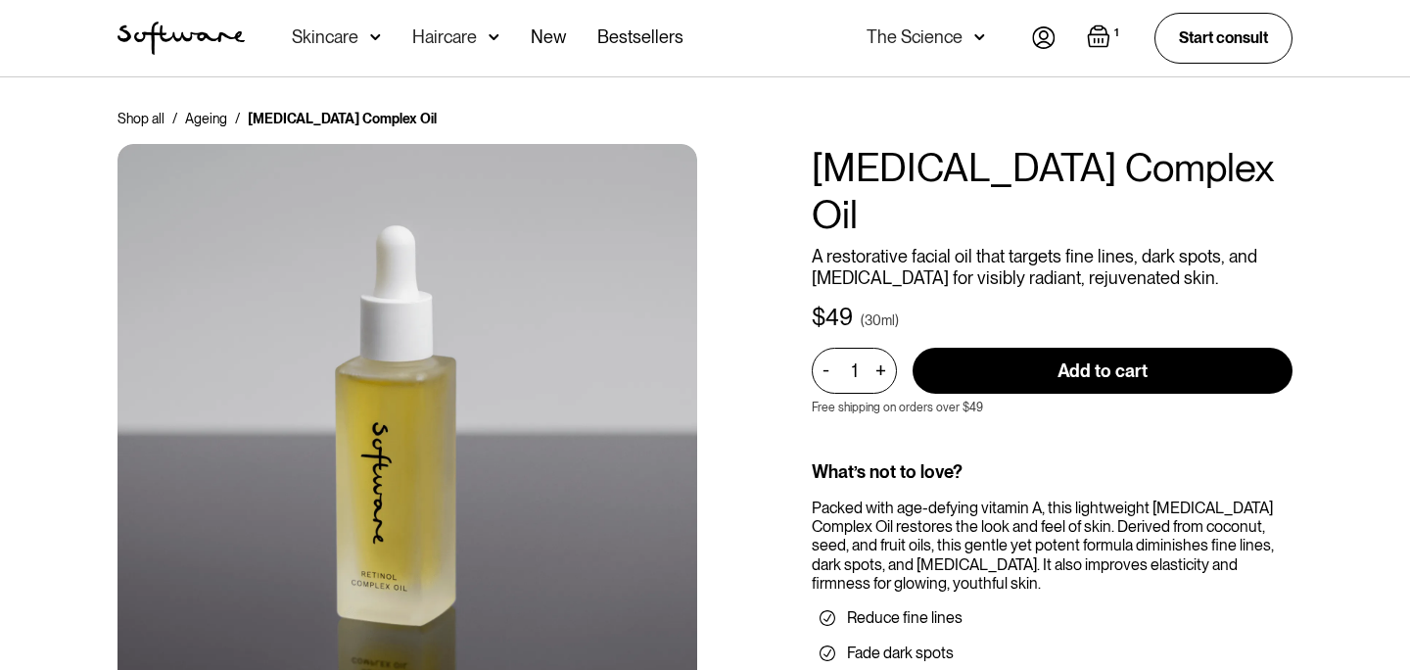
click at [365, 37] on div "Skincare" at bounding box center [336, 38] width 89 height 76
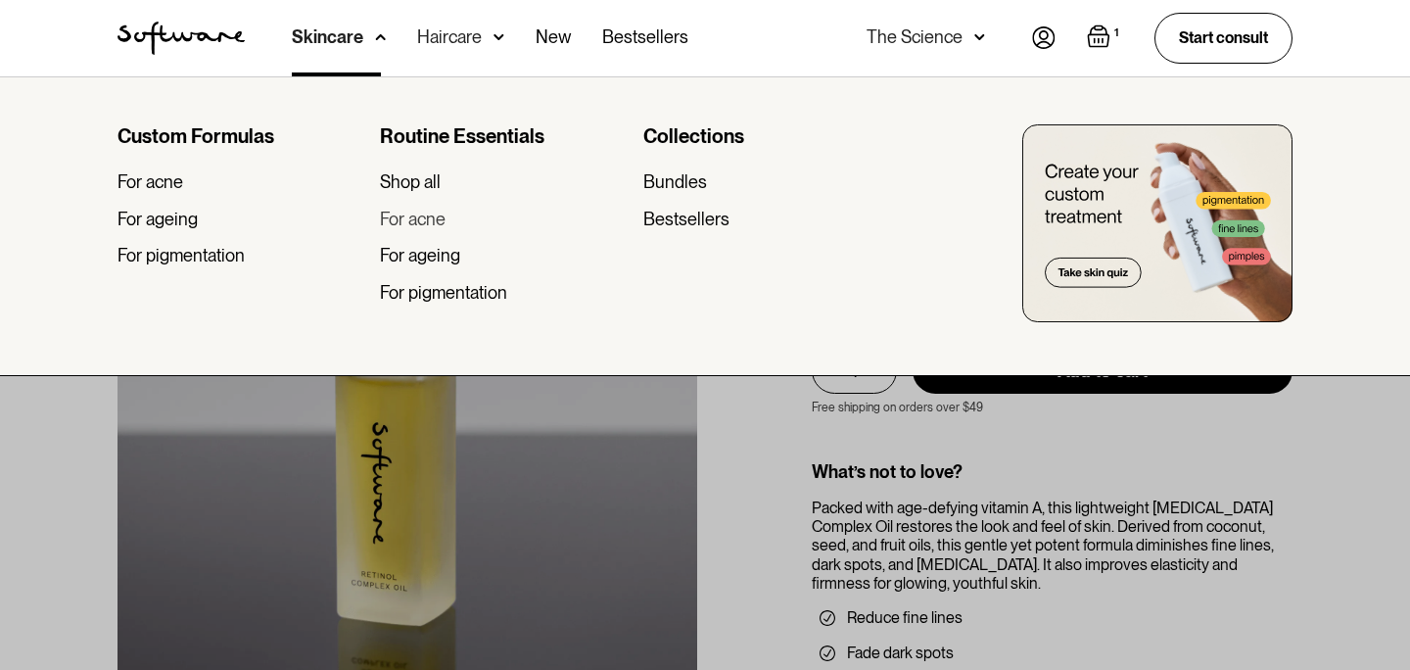
click at [409, 216] on div "For acne" at bounding box center [413, 220] width 66 height 22
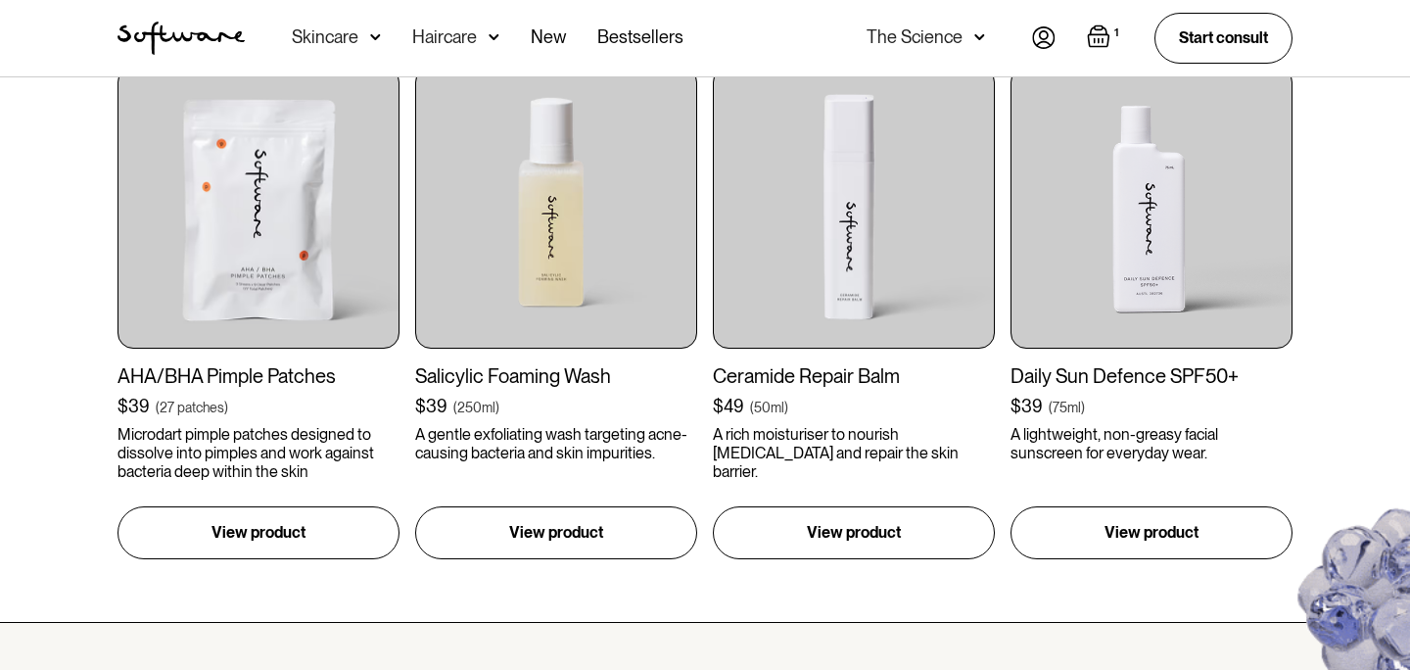
scroll to position [1579, 0]
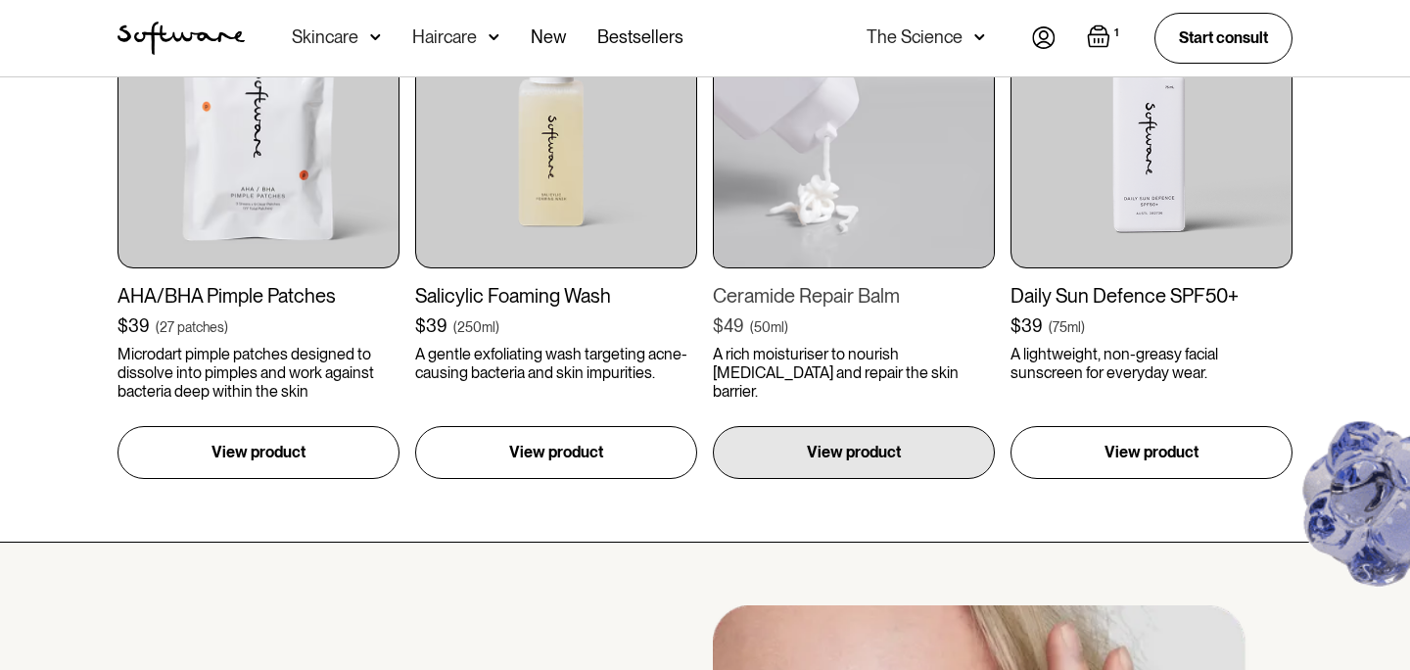
click at [934, 190] on img at bounding box center [854, 127] width 282 height 282
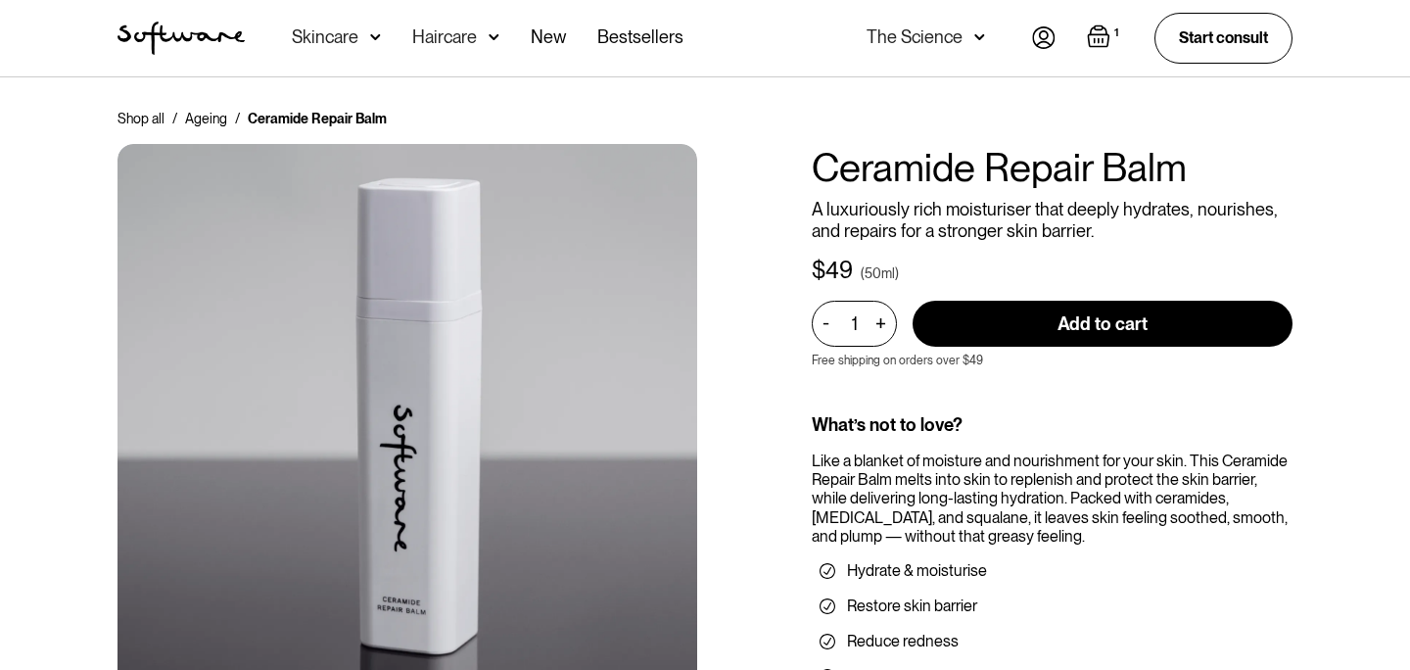
click at [1063, 314] on input "Add to cart" at bounding box center [1103, 324] width 380 height 46
type input "Add to cart"
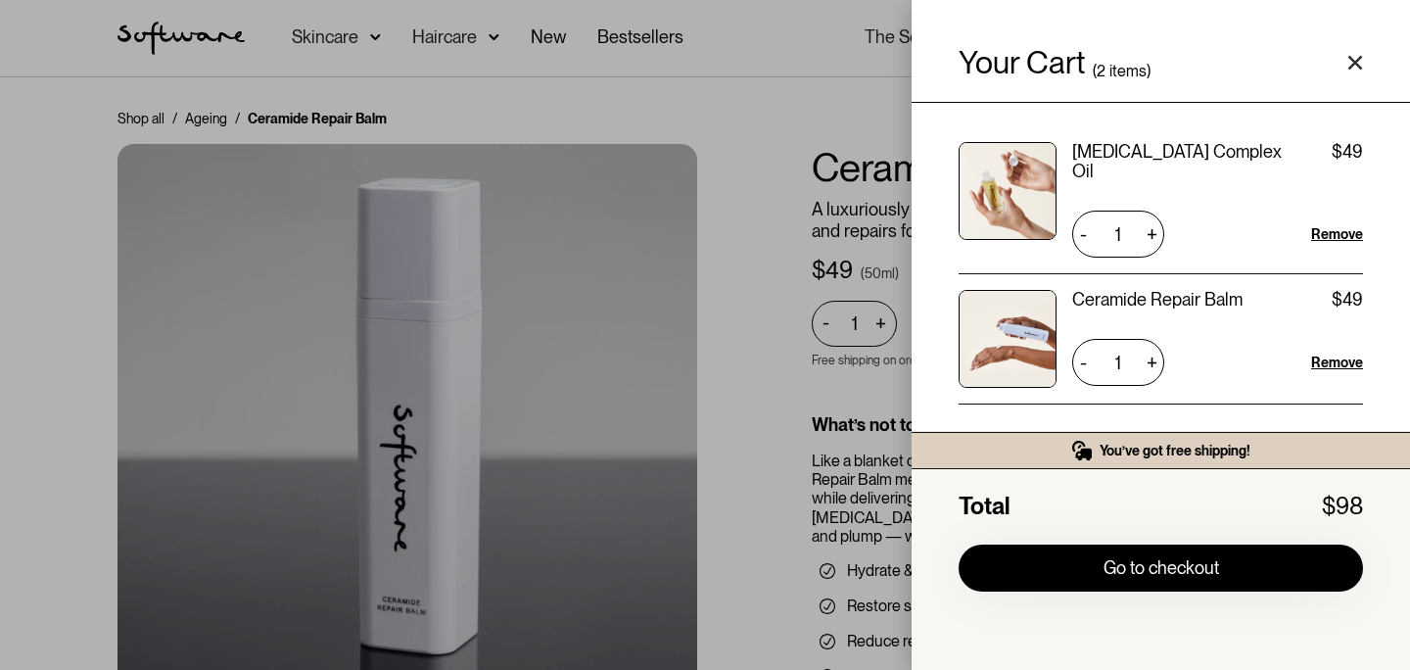
scroll to position [3, 0]
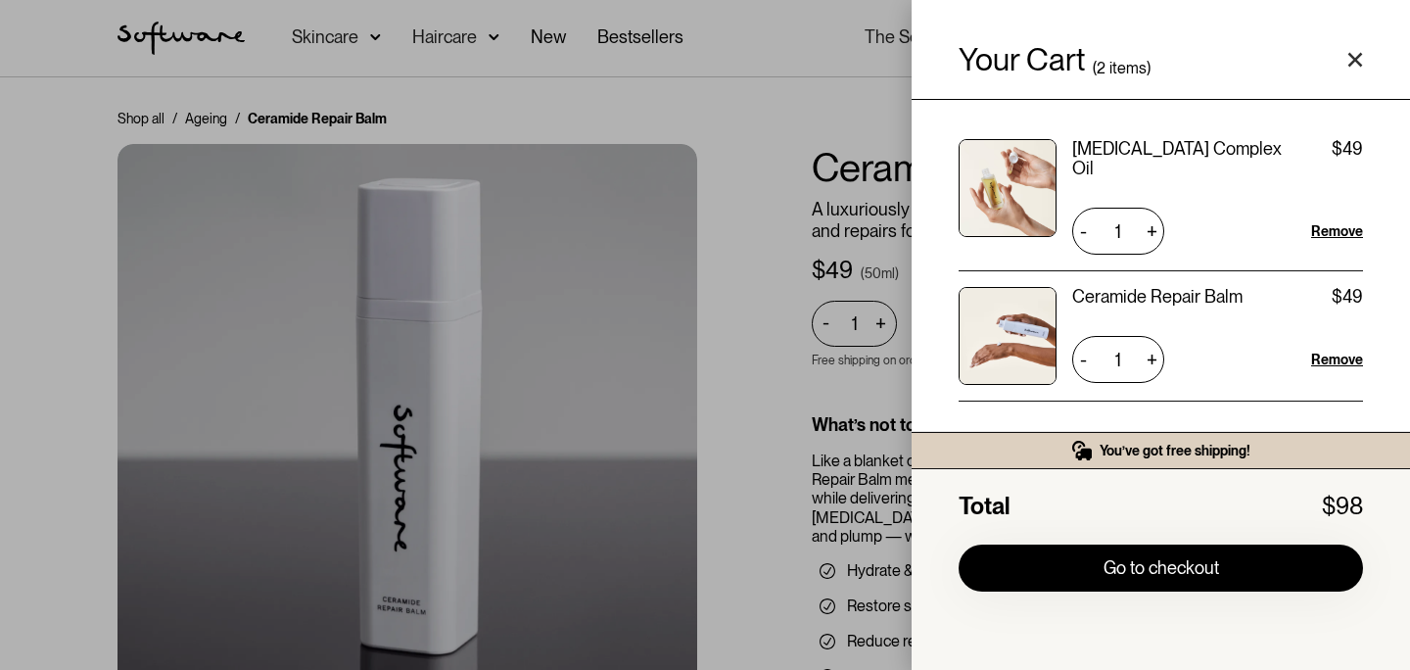
click at [763, 325] on div "Your Cart ( 2 items) Retinol Complex Oil $49 $49 1 + - Remove Ceramide Repair B…" at bounding box center [705, 335] width 1410 height 670
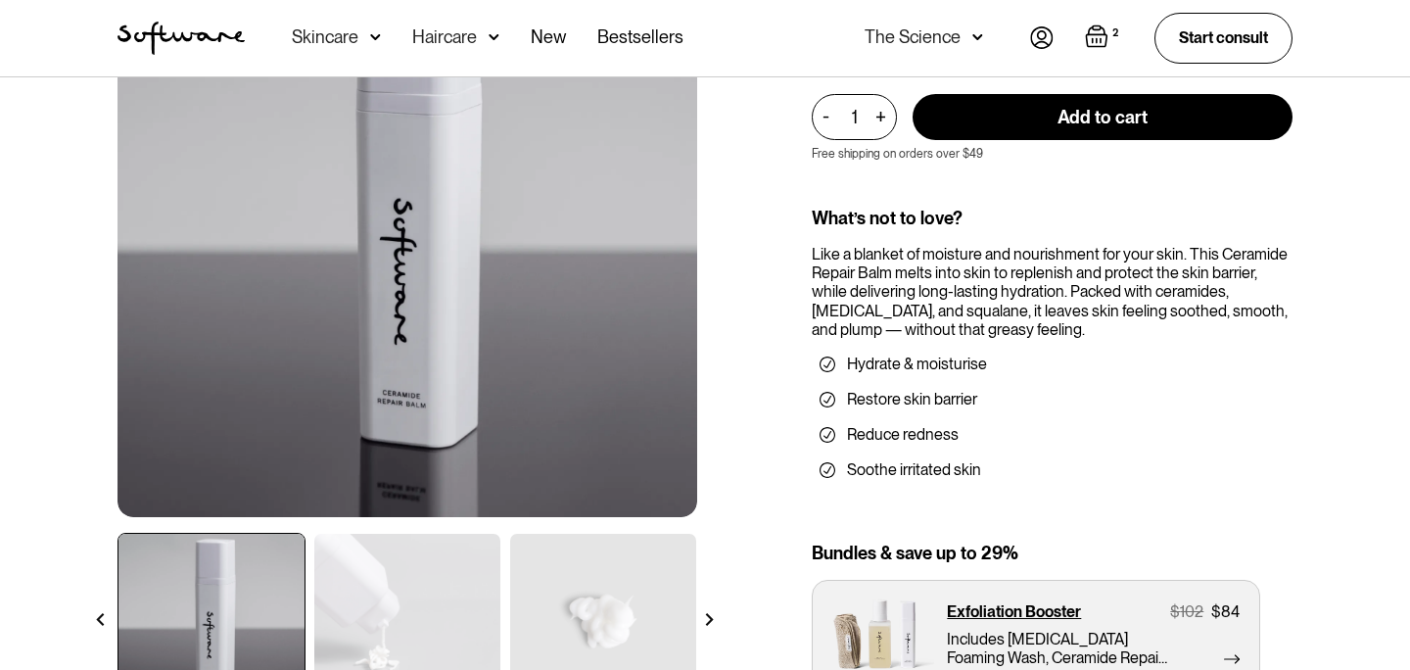
scroll to position [0, 0]
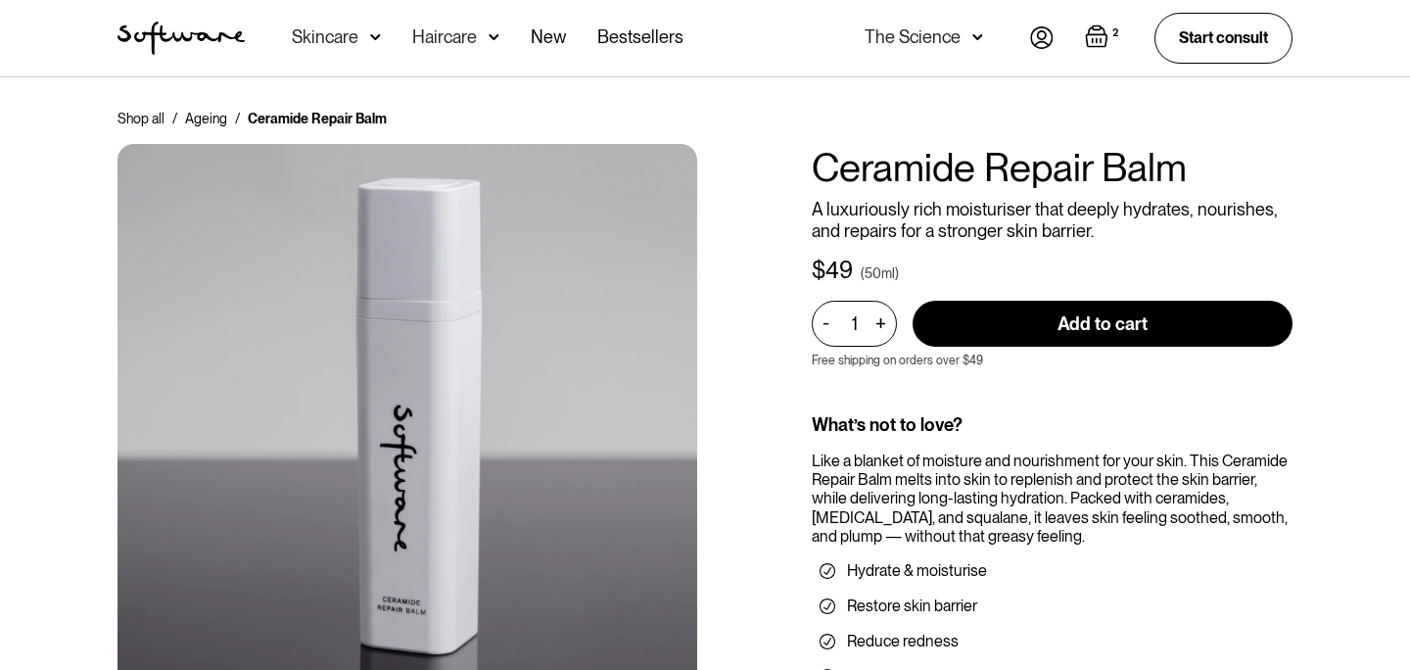
click at [1097, 37] on img "Open cart containing 2 items" at bounding box center [1097, 36] width 24 height 24
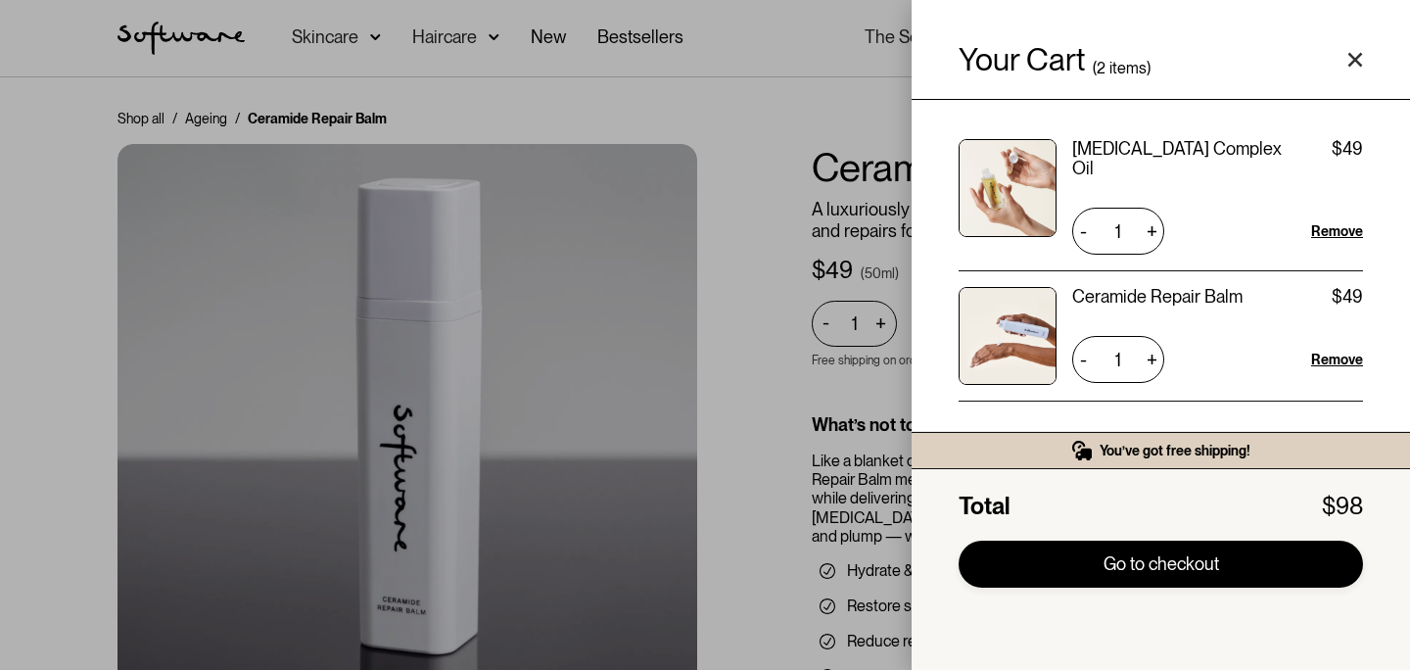
click at [1129, 562] on link "Go to checkout" at bounding box center [1161, 564] width 404 height 47
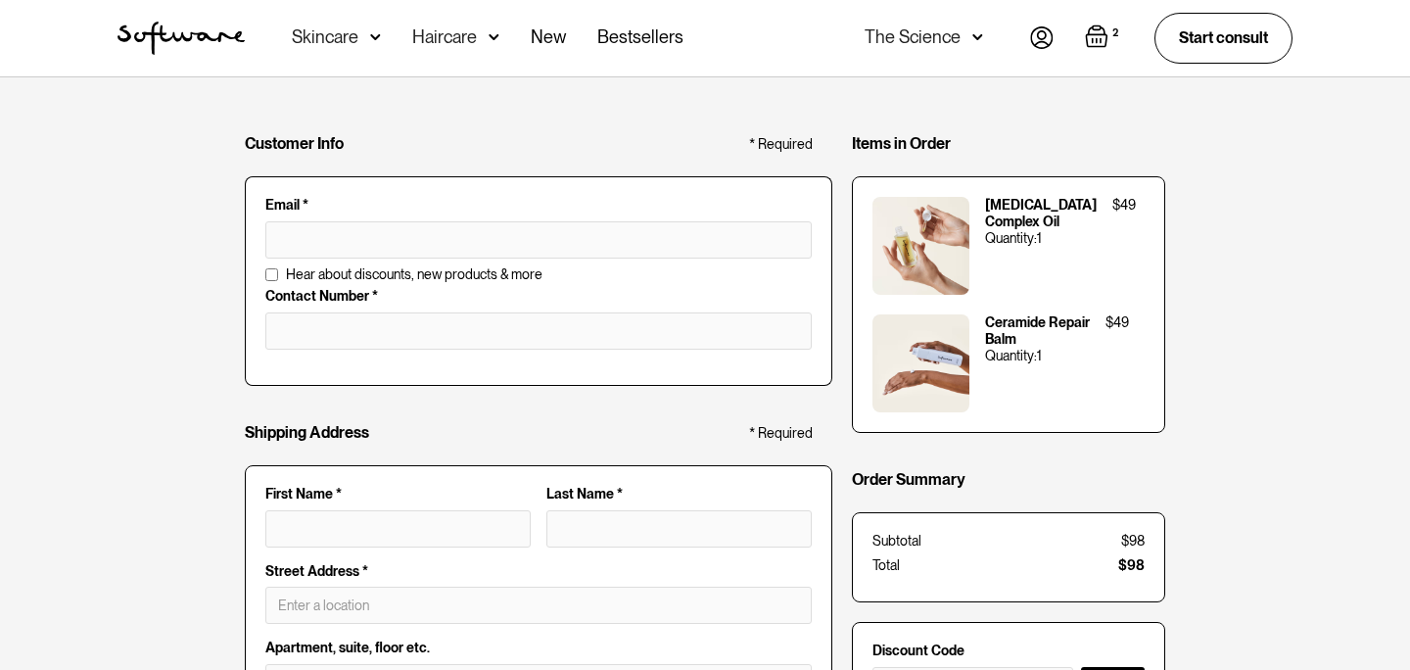
click at [1044, 29] on img at bounding box center [1042, 37] width 24 height 23
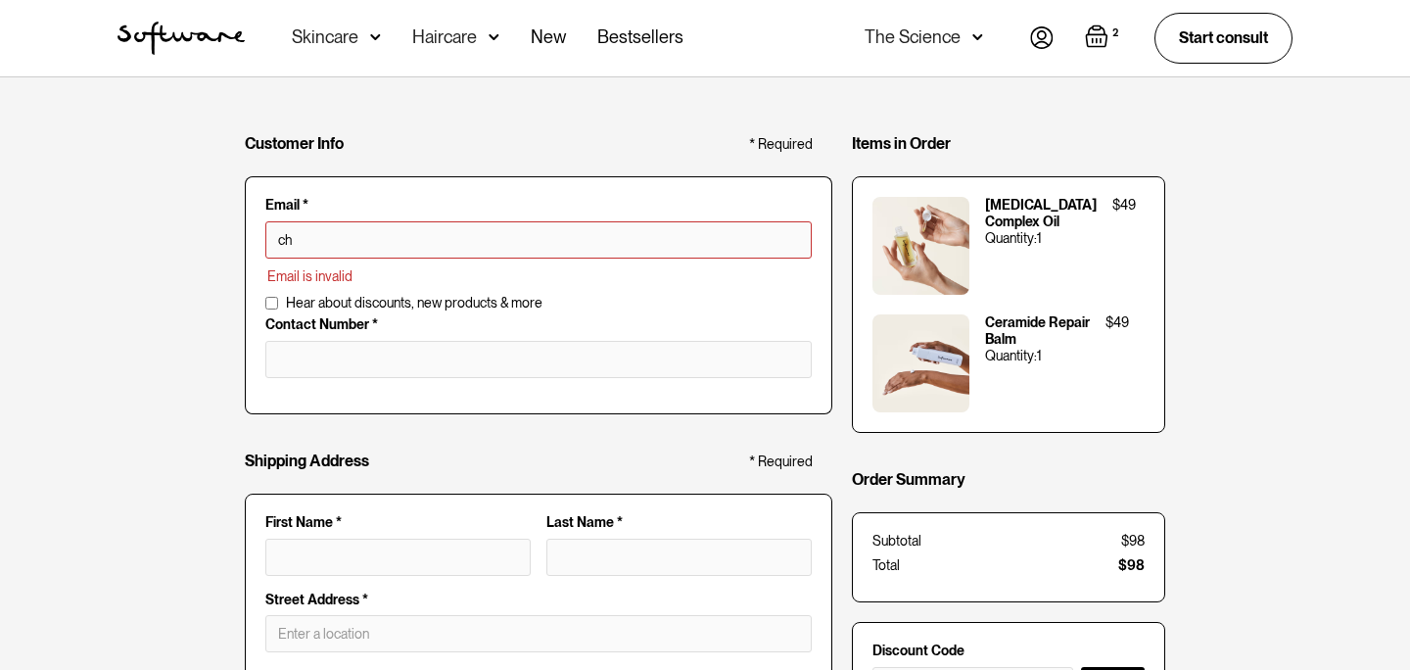
type input "[EMAIL_ADDRESS][DOMAIN_NAME]"
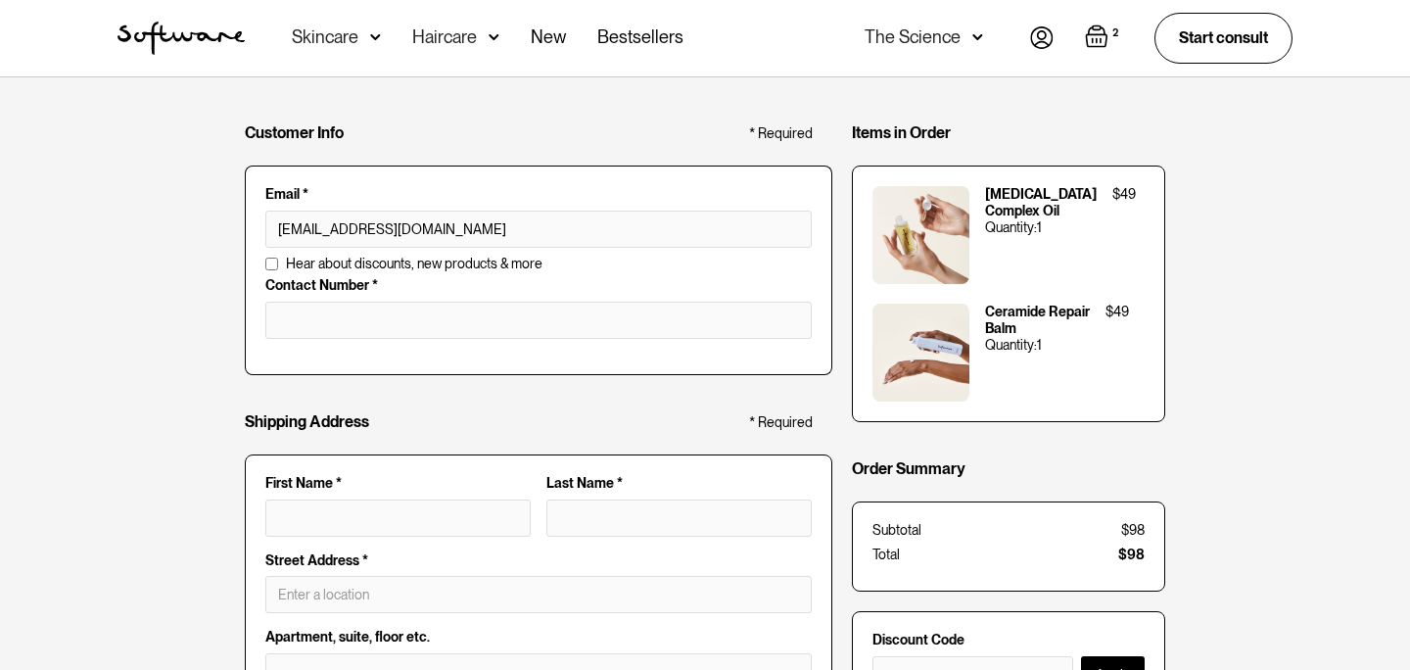
scroll to position [48, 0]
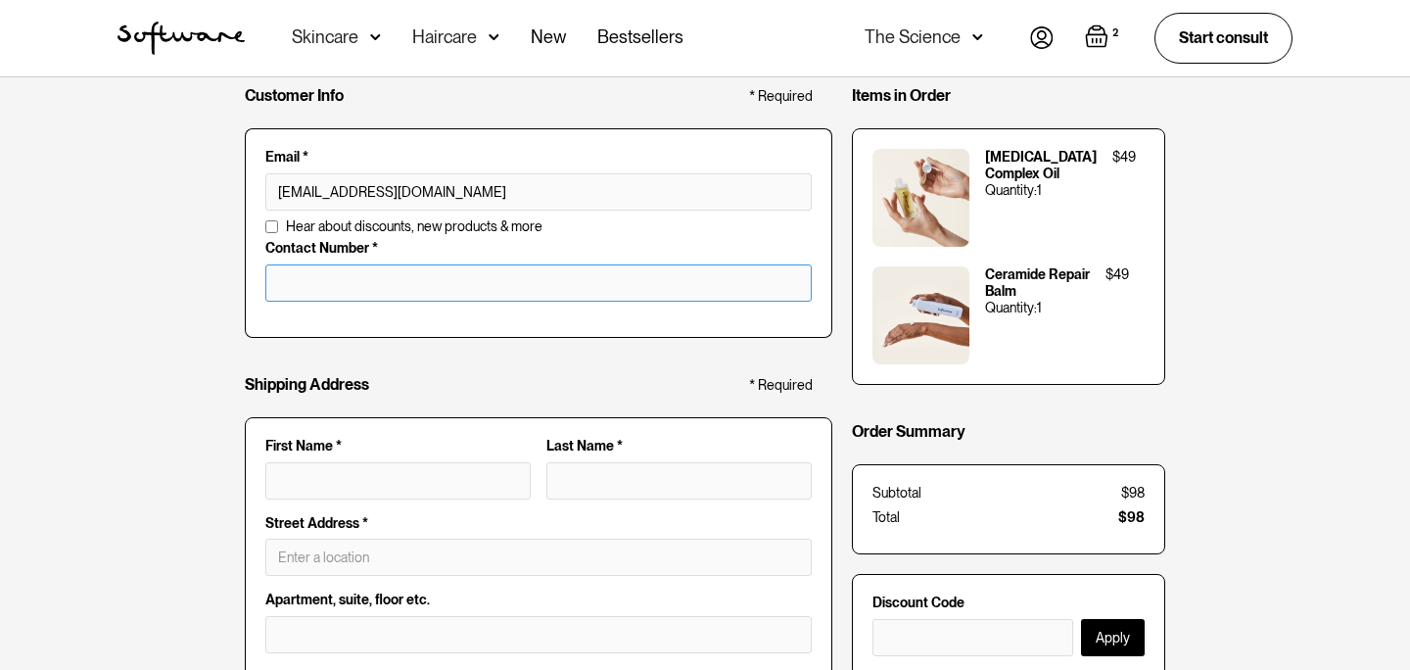
click at [354, 278] on input "tel" at bounding box center [538, 282] width 546 height 37
type input "0407266196"
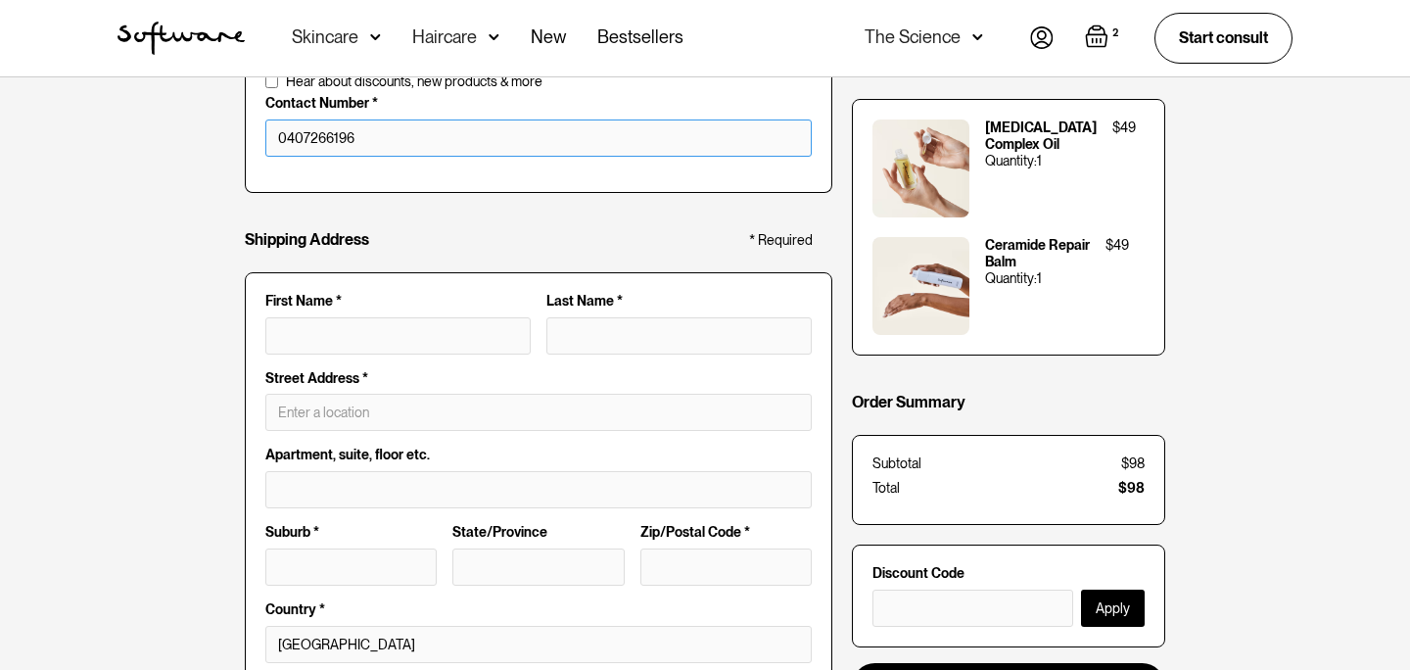
scroll to position [197, 0]
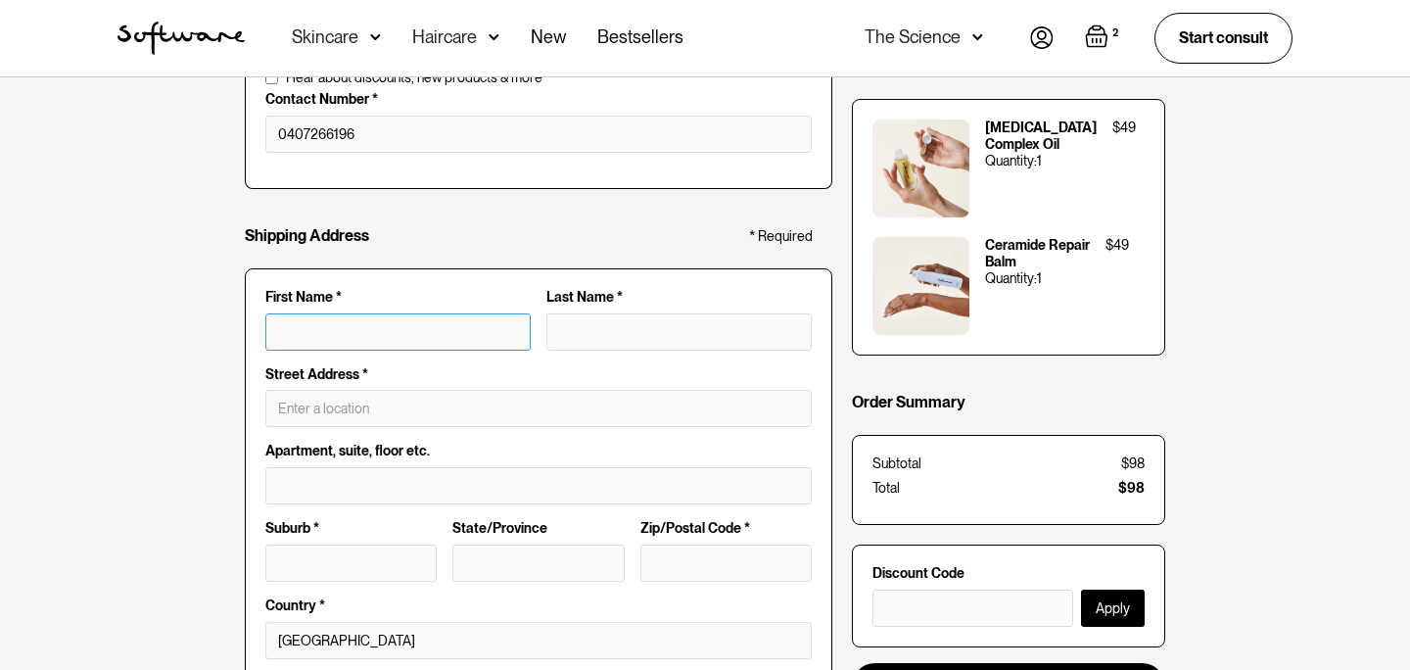
click at [306, 334] on input "First Name *" at bounding box center [397, 331] width 265 height 37
type input "C"
type input "Ch"
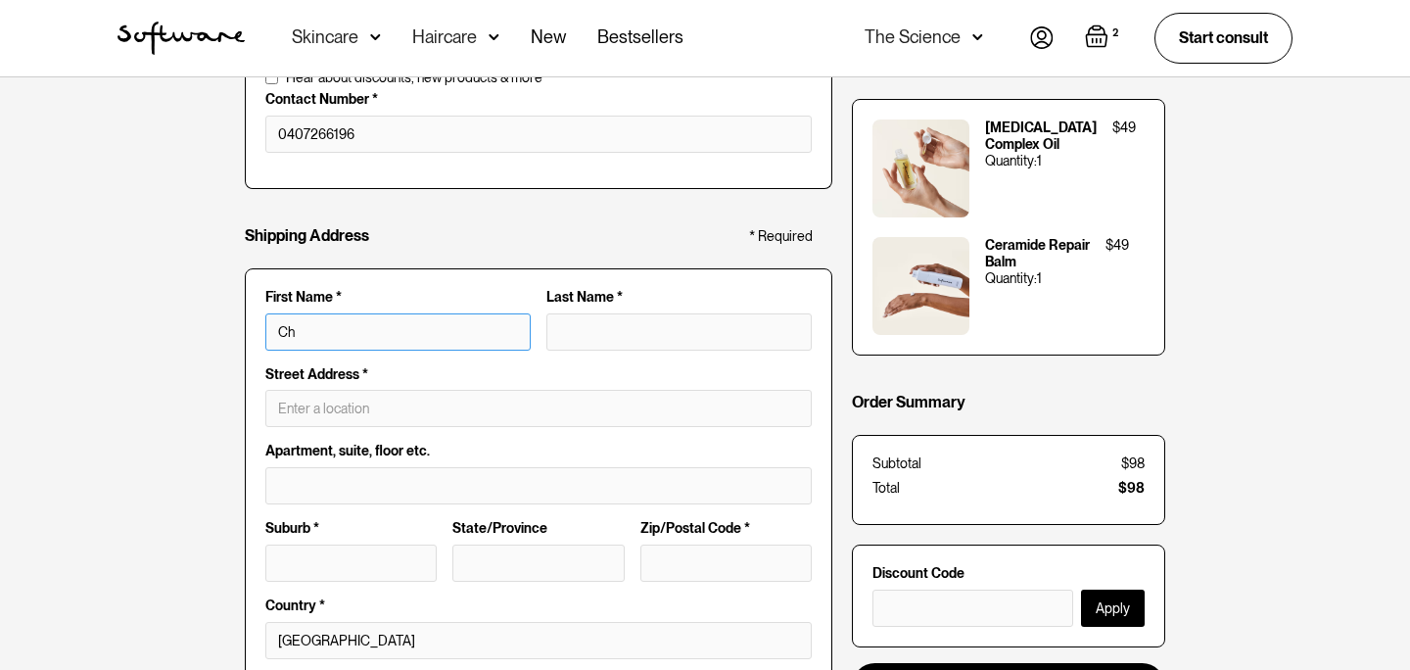
type input "Che"
type input "Chel"
type input "Chels"
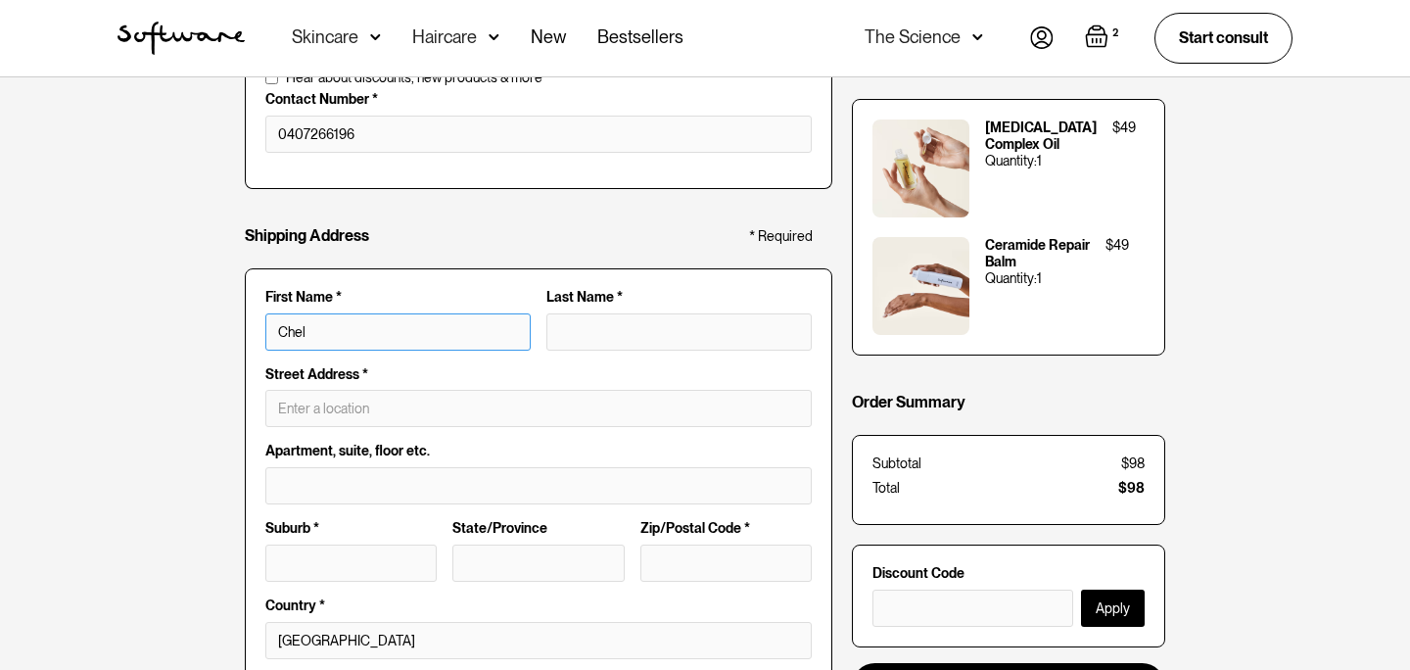
type input "Chels"
type input "Chelse"
type input "Chelsea"
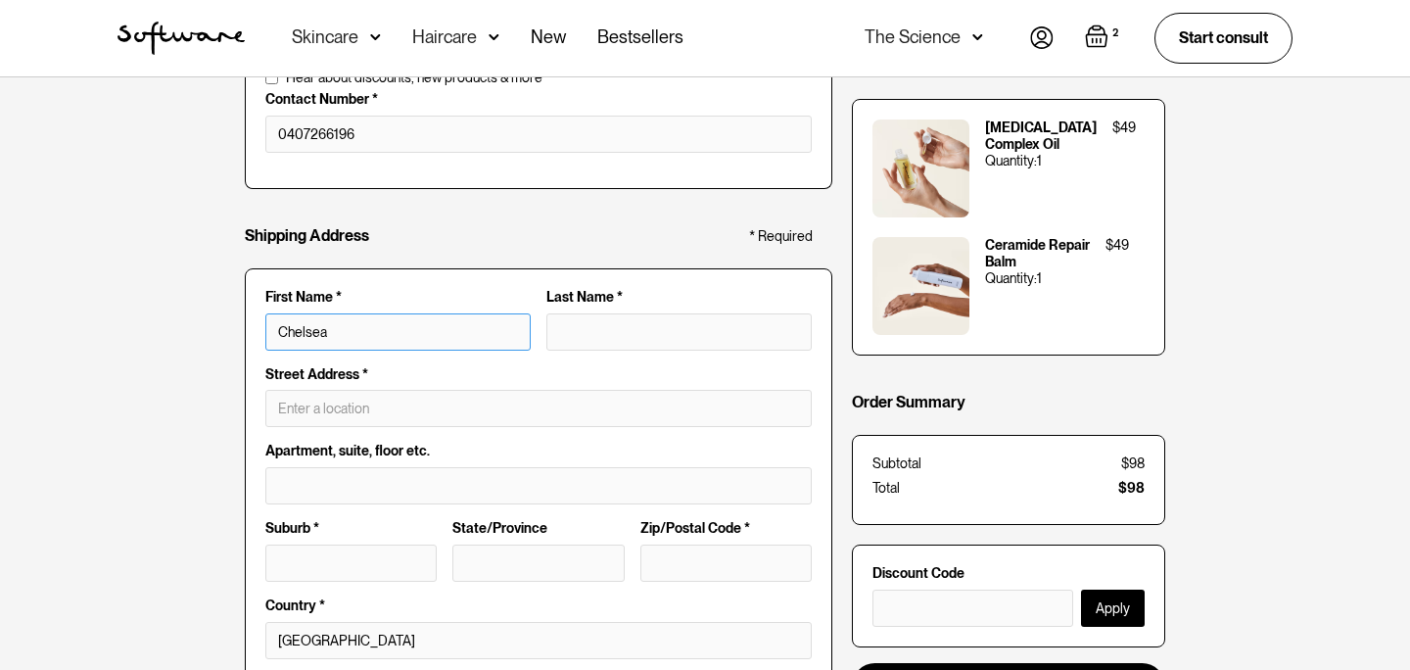
type input "Chelsea"
click at [597, 318] on input "Last Name *" at bounding box center [678, 331] width 265 height 37
type input "B"
type input "[PERSON_NAME]"
type input "Br"
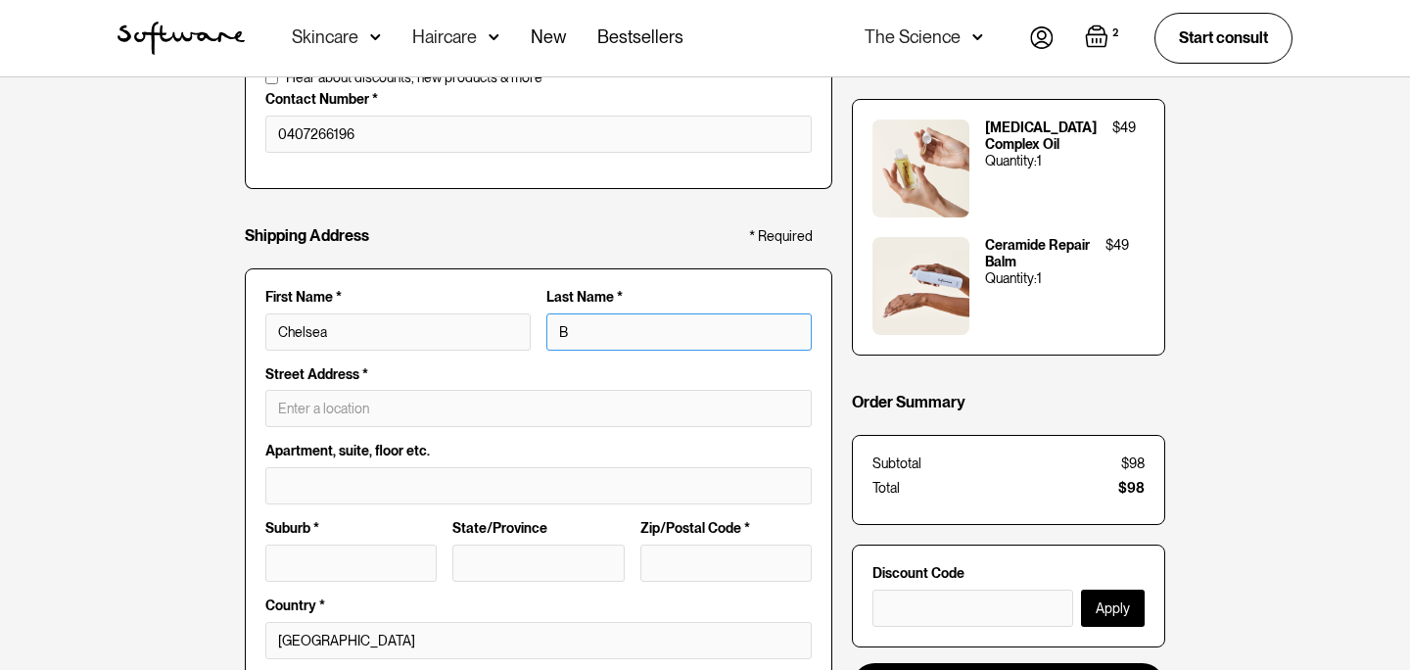
type input "[PERSON_NAME]"
type input "Bra"
type input "[PERSON_NAME]"
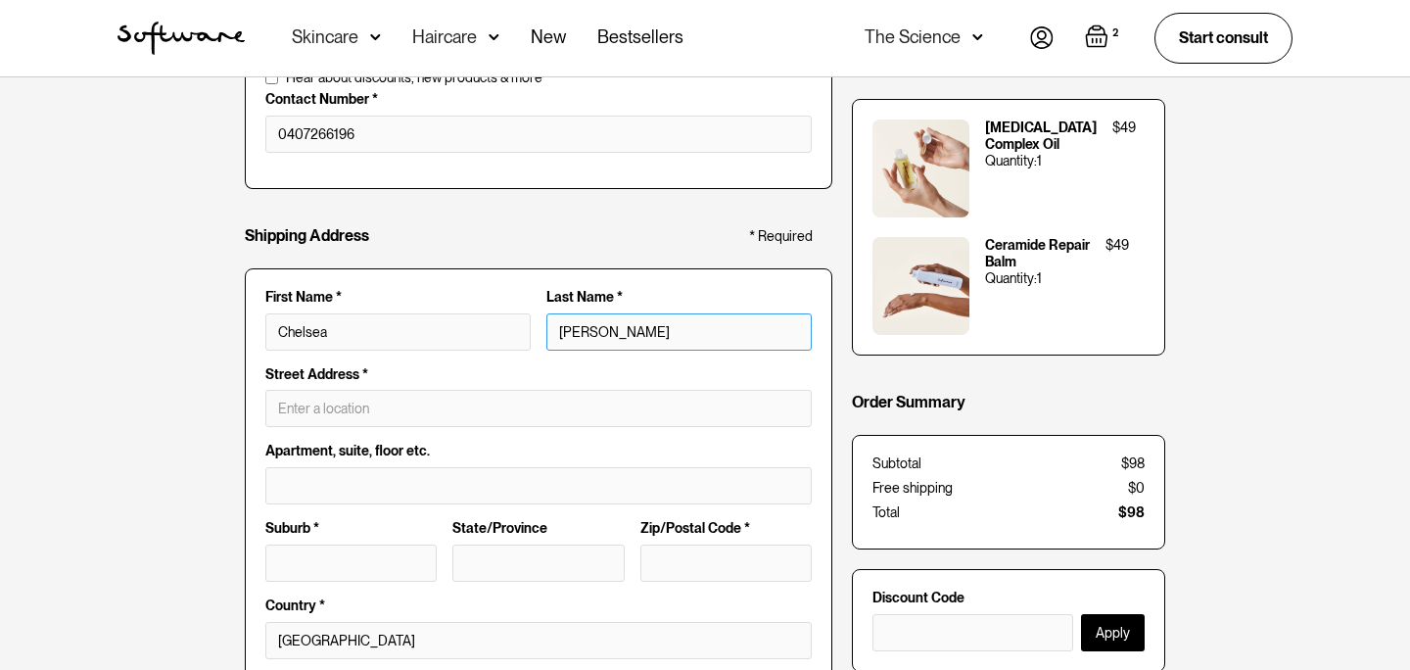
type input "[PERSON_NAME]"
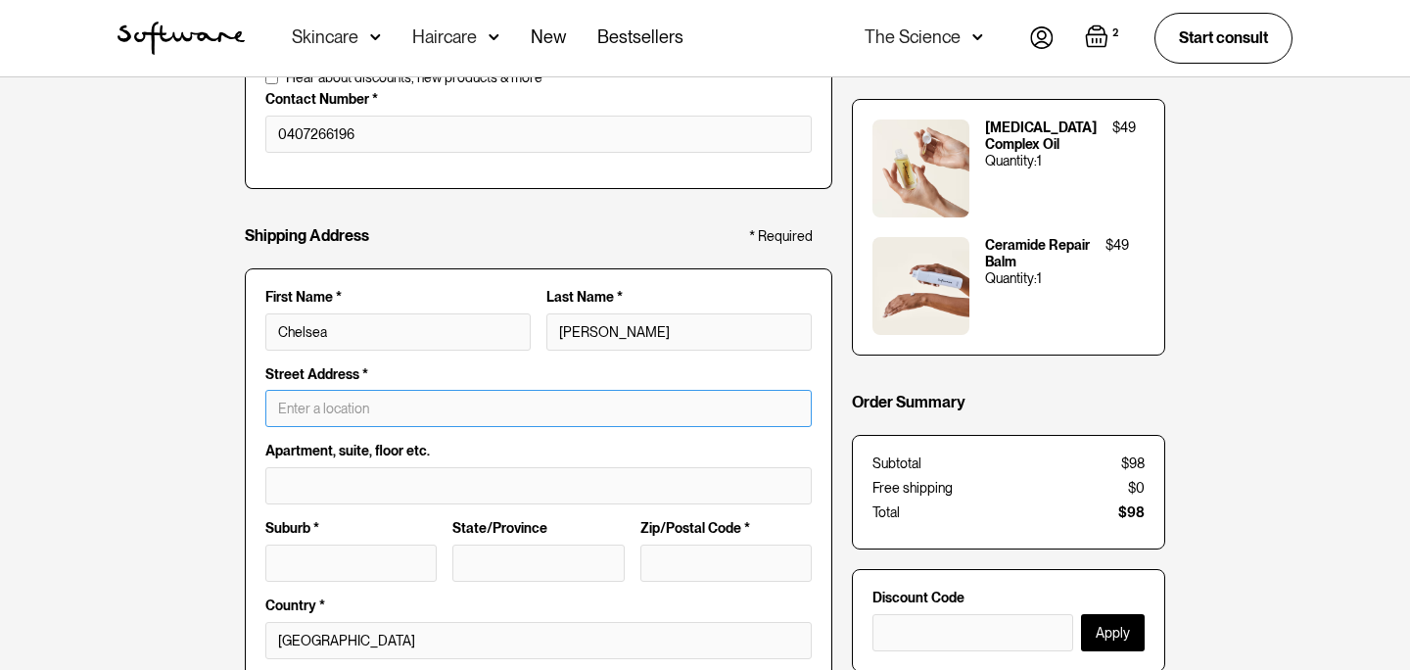
click at [306, 402] on input "text" at bounding box center [538, 408] width 546 height 37
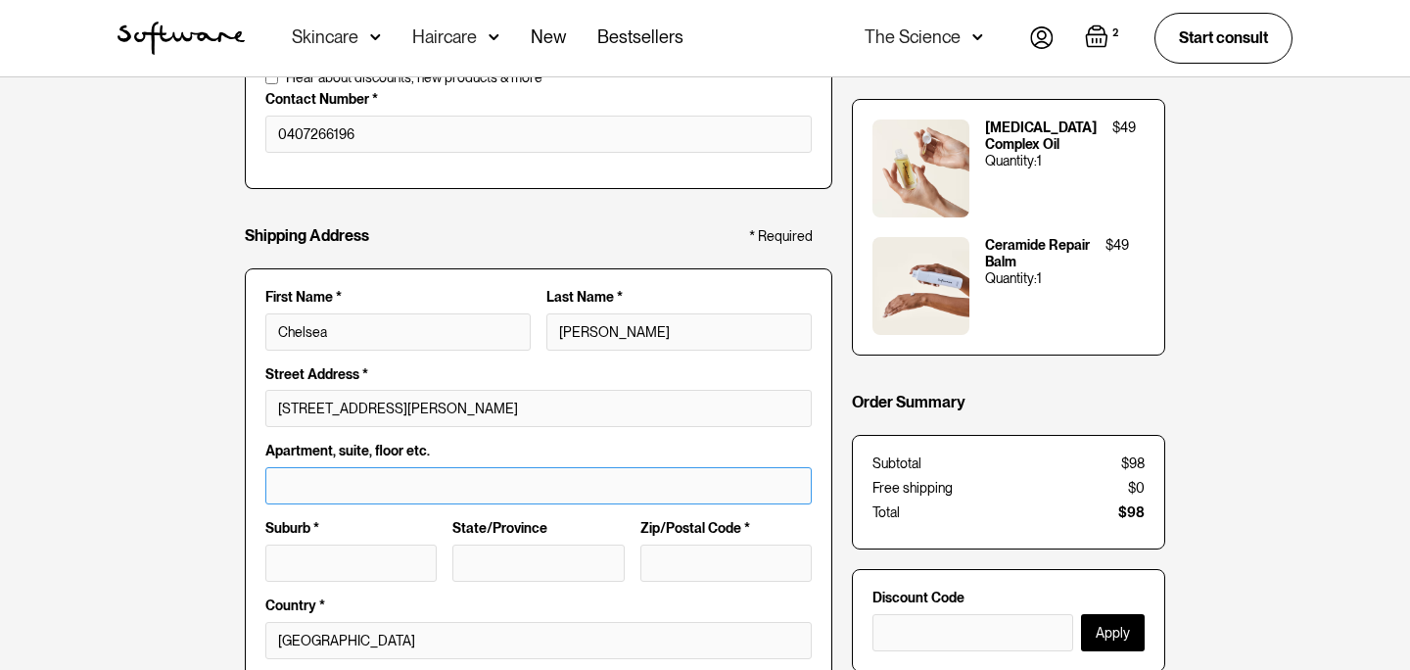
type input "[STREET_ADDRESS][PERSON_NAME]"
type input "Wangaratta"
type input "VIC"
type input "3677"
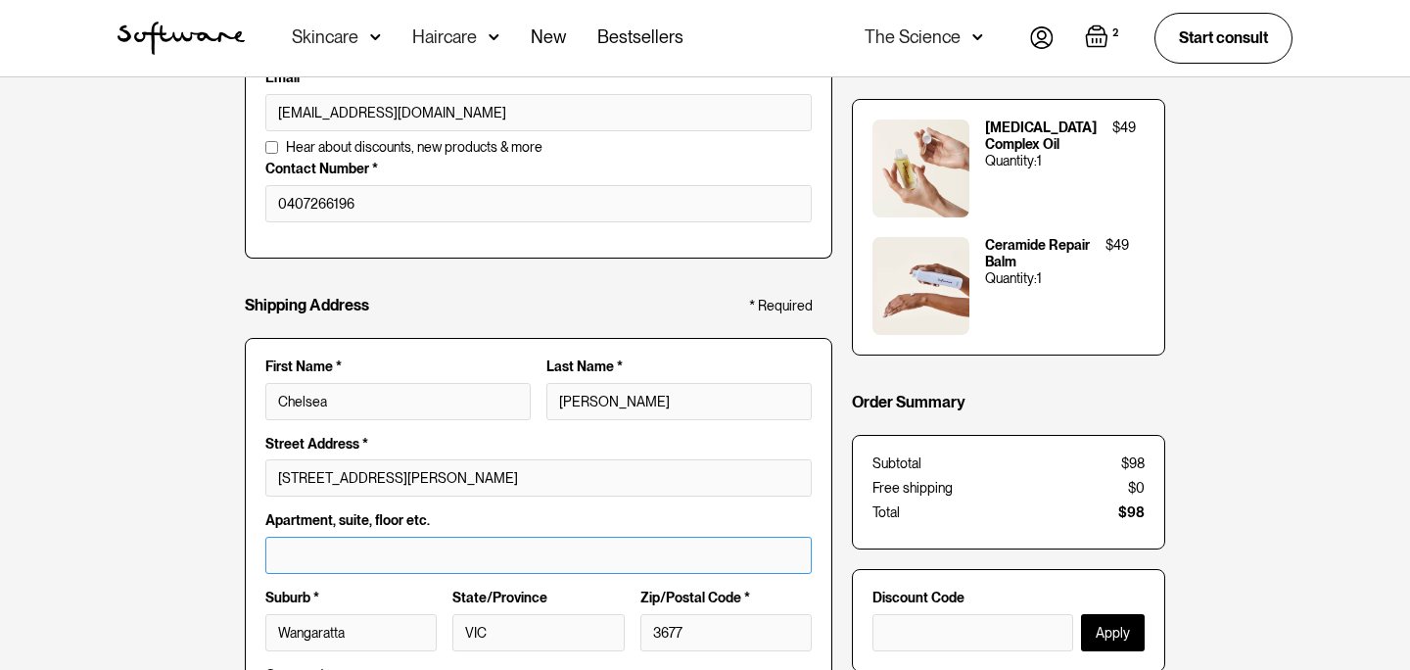
scroll to position [0, 0]
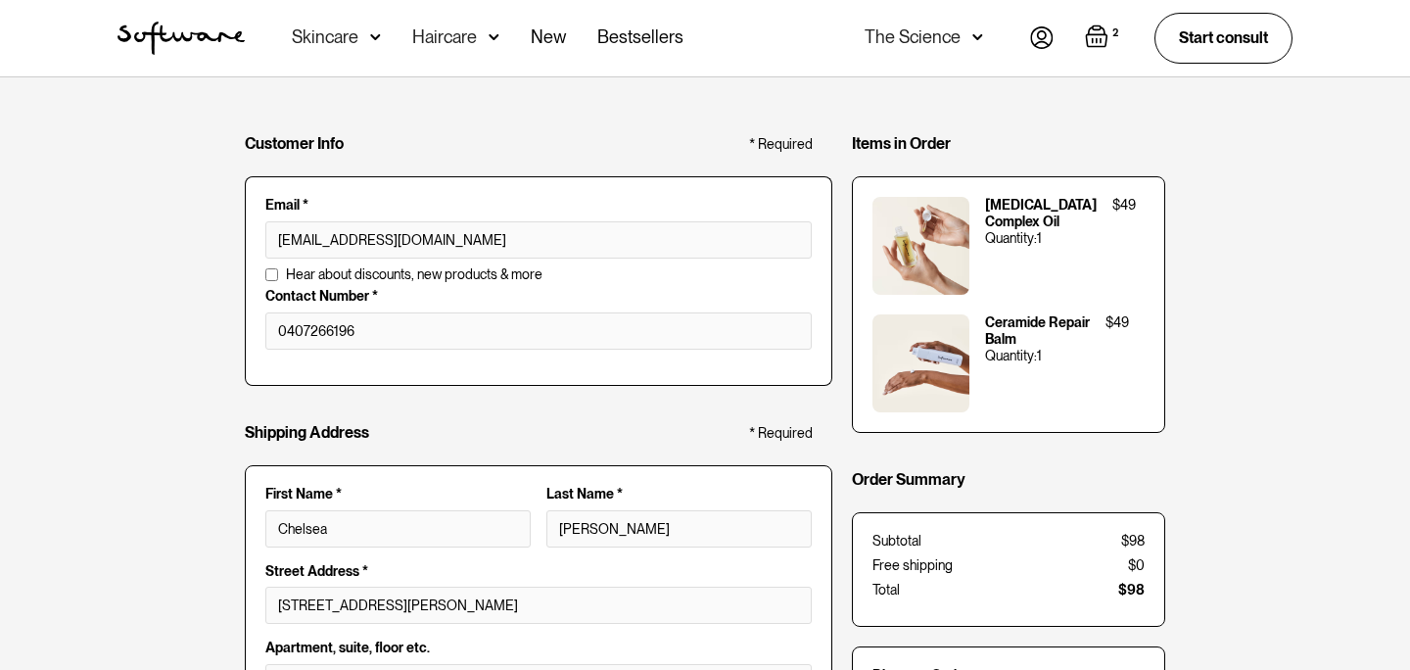
click at [1103, 36] on img "Open cart containing 2 items" at bounding box center [1097, 36] width 24 height 24
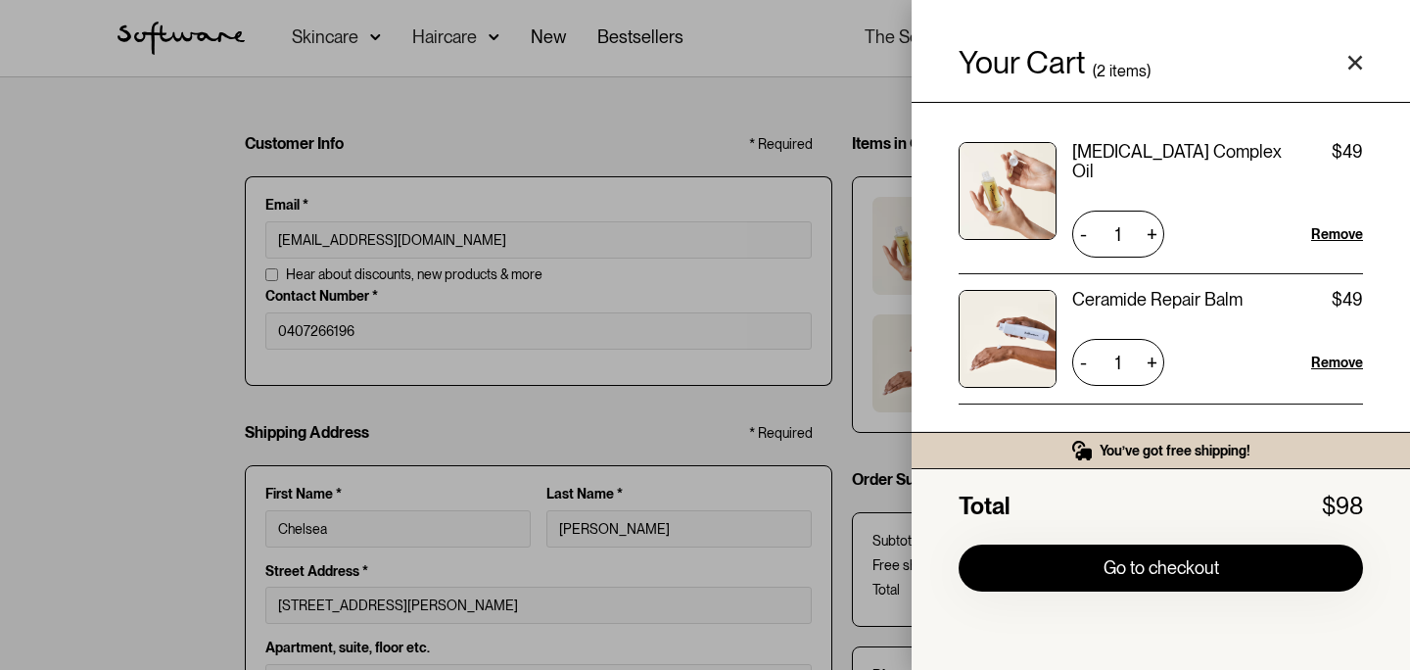
scroll to position [2, 0]
click at [1318, 351] on div "Remove" at bounding box center [1337, 361] width 52 height 20
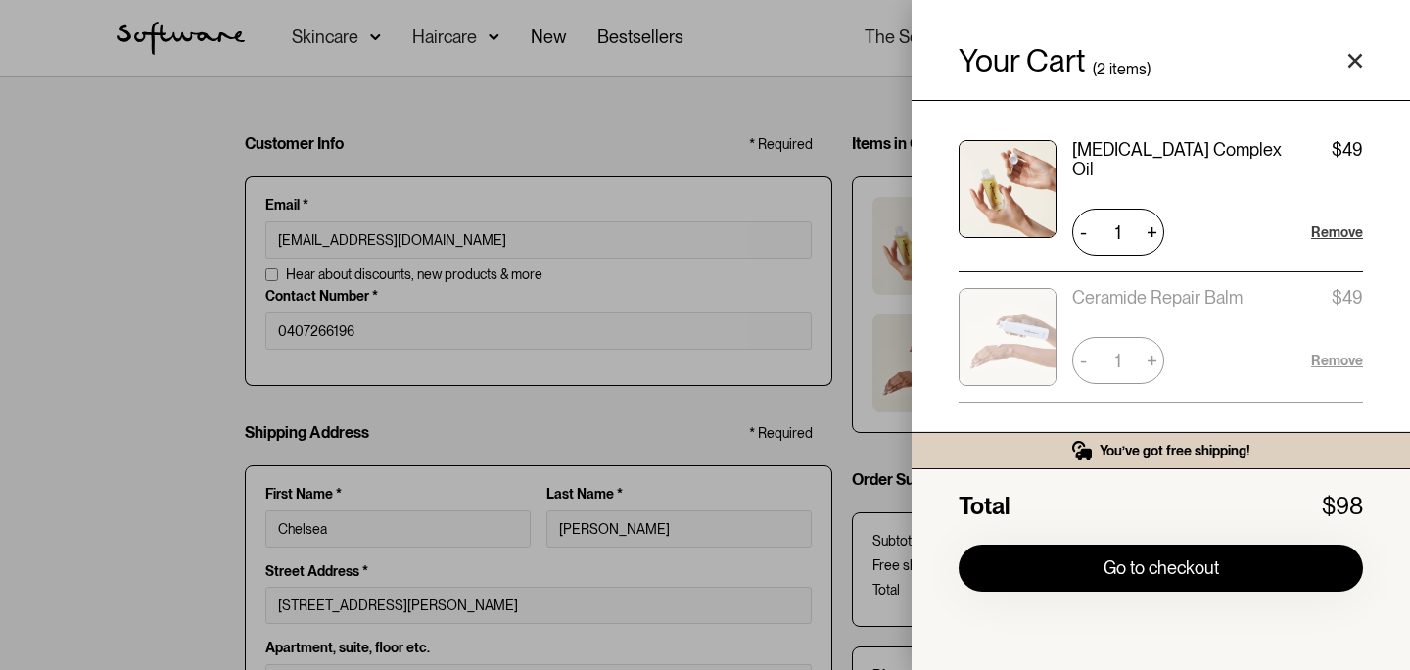
scroll to position [0, 0]
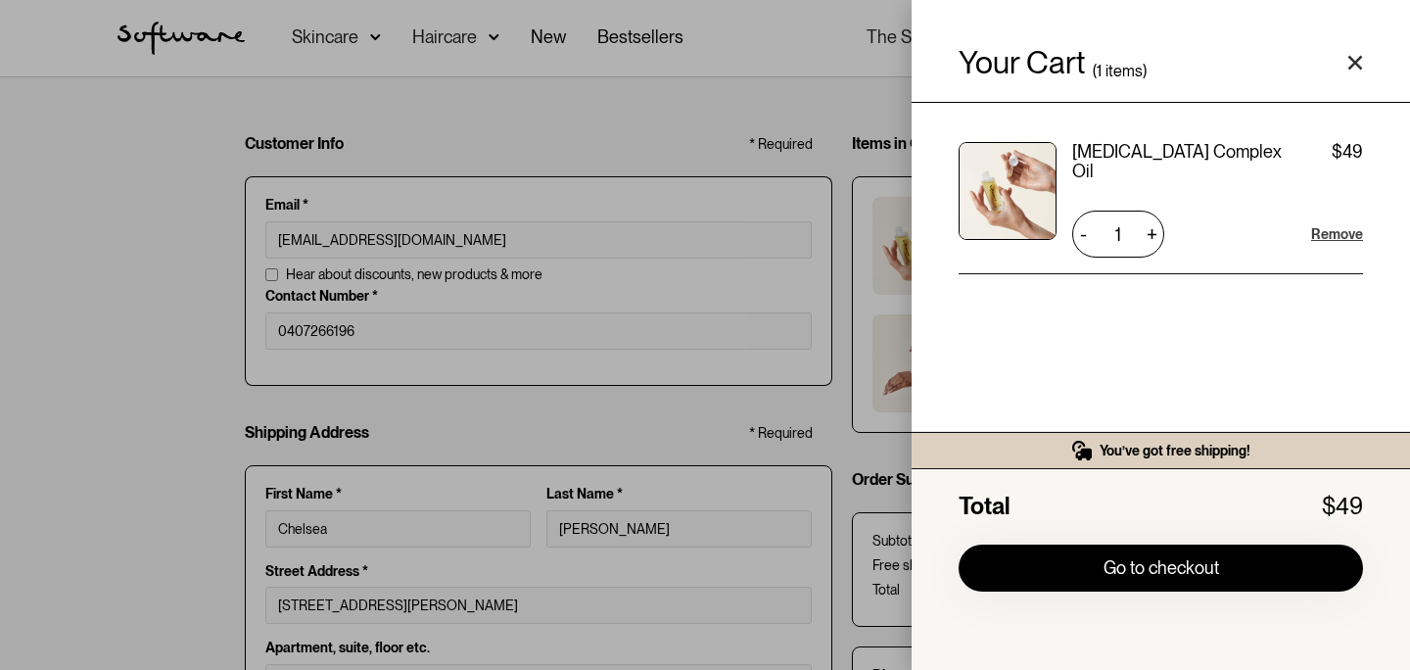
click at [1340, 224] on div "Remove" at bounding box center [1337, 234] width 52 height 20
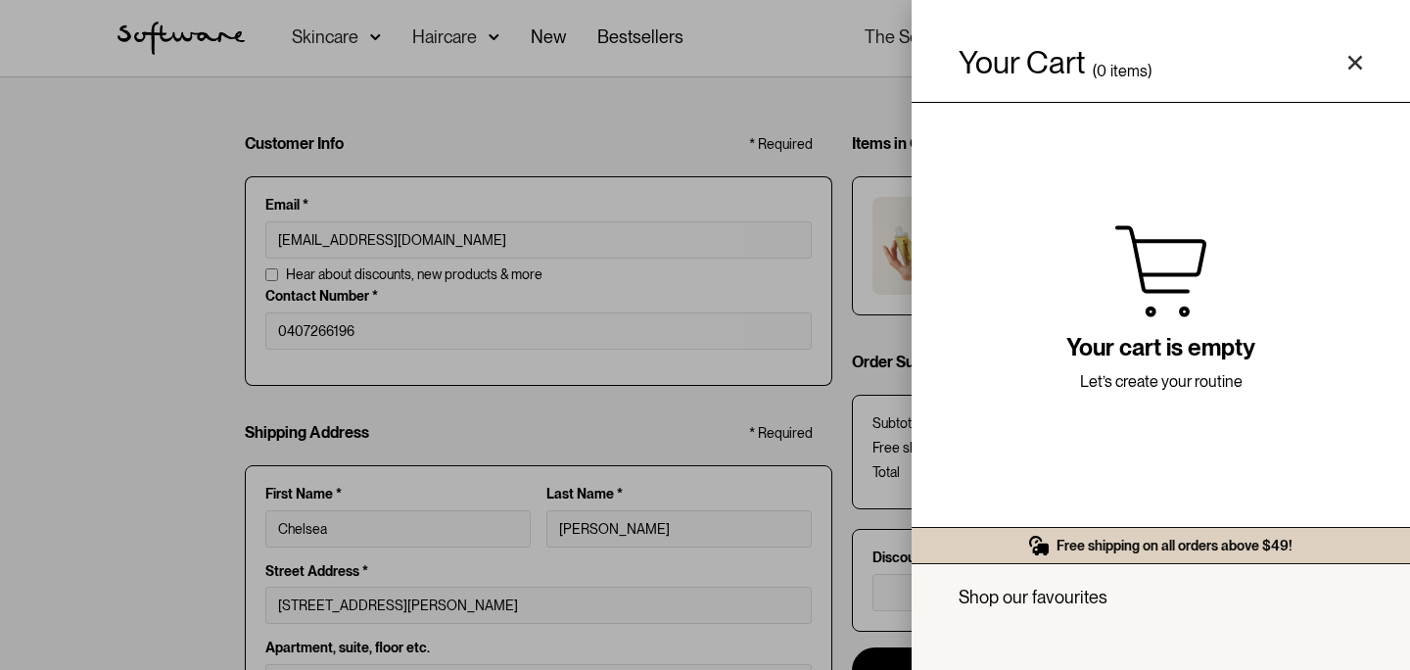
click at [1359, 65] on icon "Close cart" at bounding box center [1356, 63] width 16 height 16
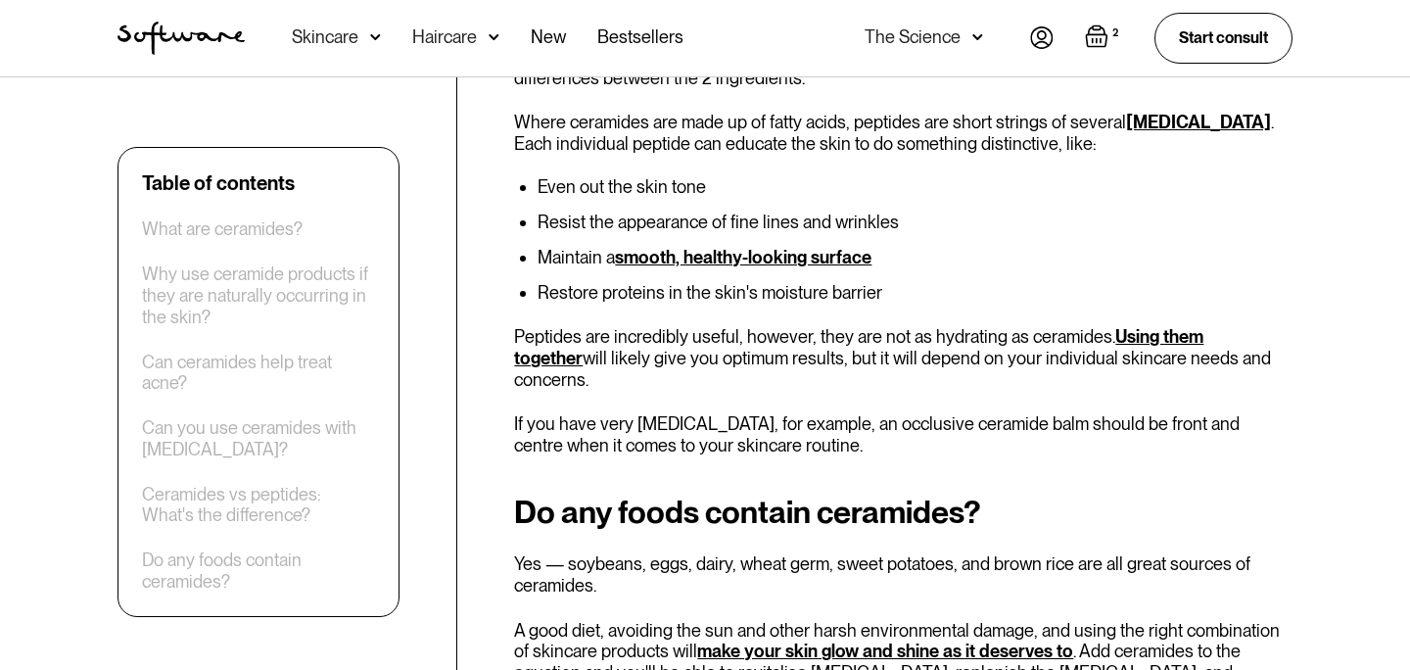
scroll to position [4010, 0]
